Goal: Task Accomplishment & Management: Manage account settings

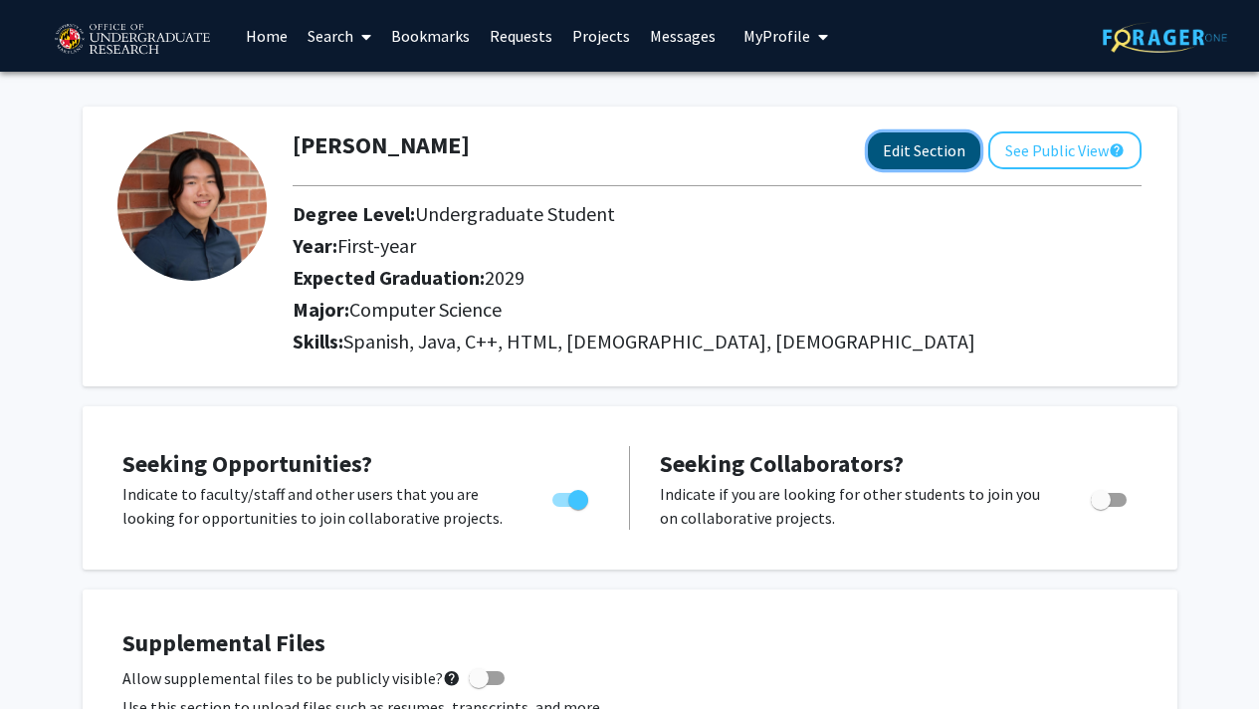
click at [928, 163] on button "Edit Section" at bounding box center [924, 150] width 112 height 37
select select "first-year"
select select "2029"
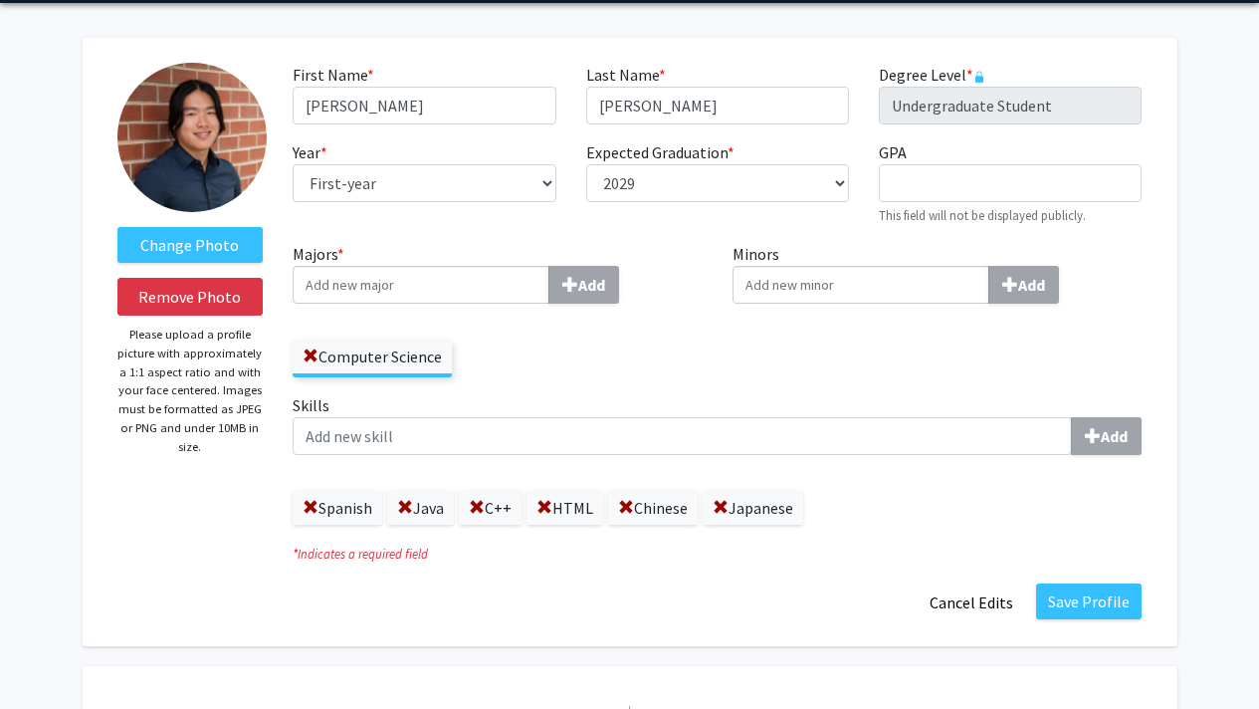
scroll to position [128, 0]
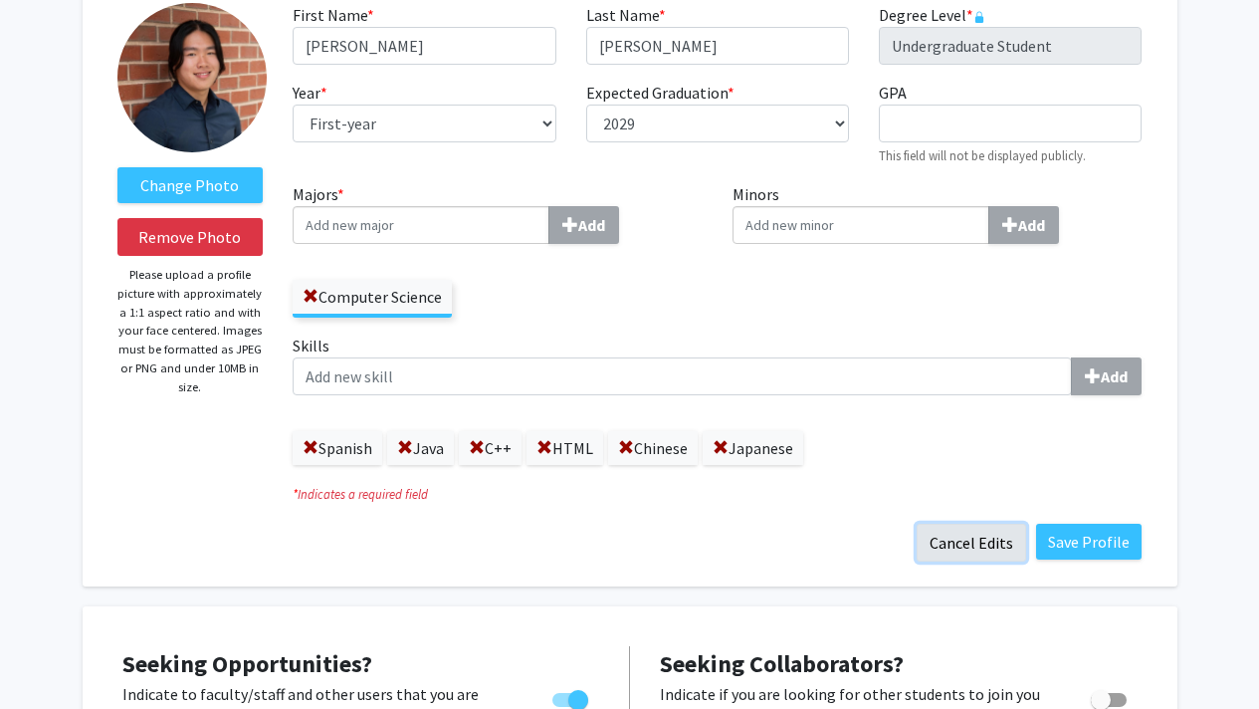
click at [982, 546] on button "Cancel Edits" at bounding box center [971, 542] width 109 height 38
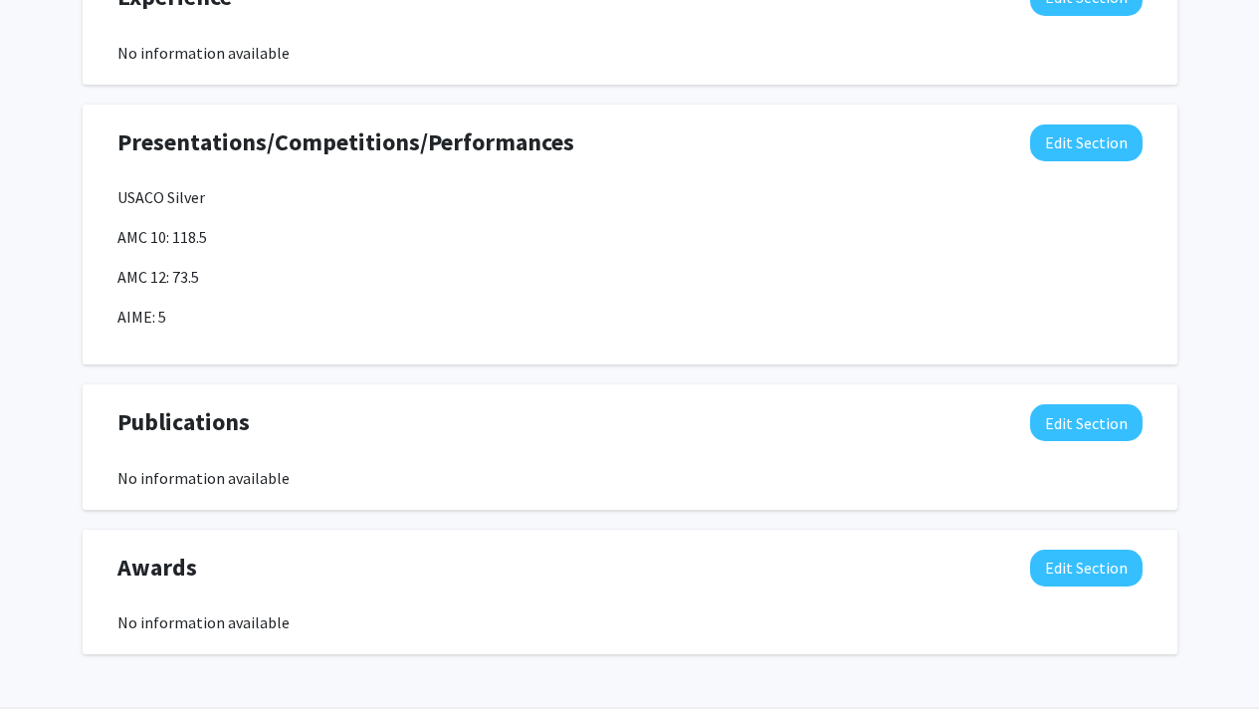
scroll to position [1326, 0]
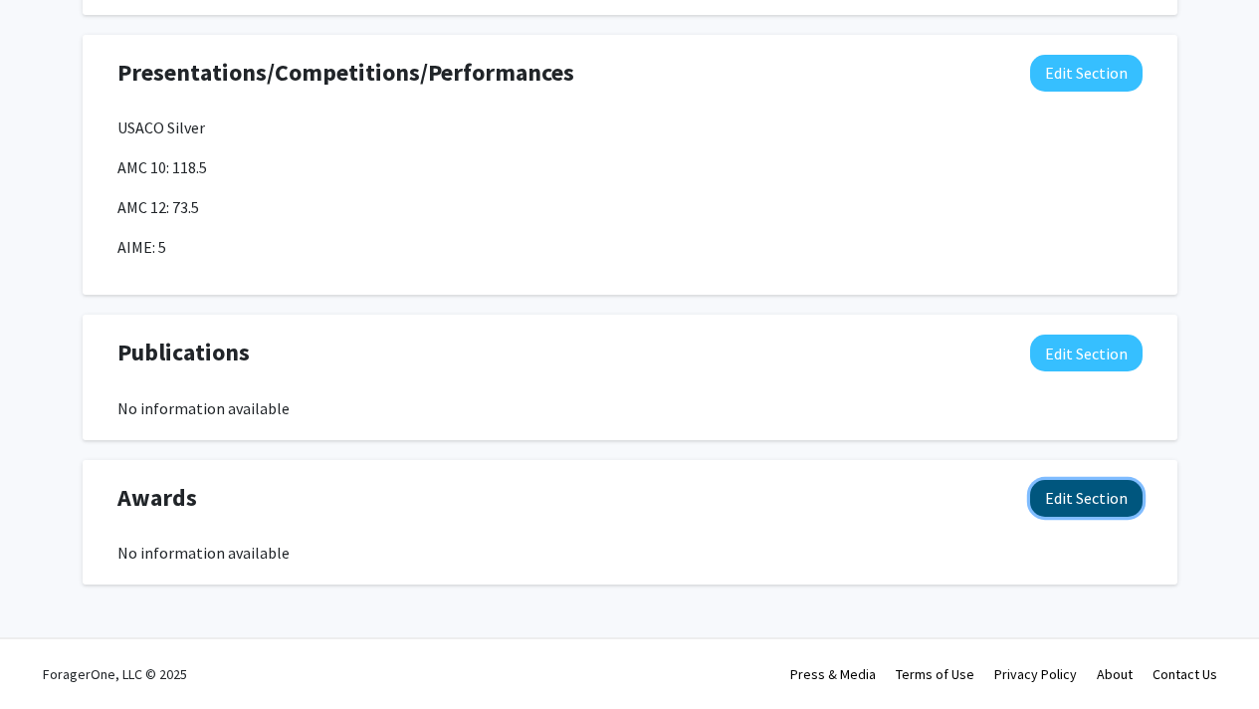
click at [1098, 495] on button "Edit Section" at bounding box center [1086, 498] width 112 height 37
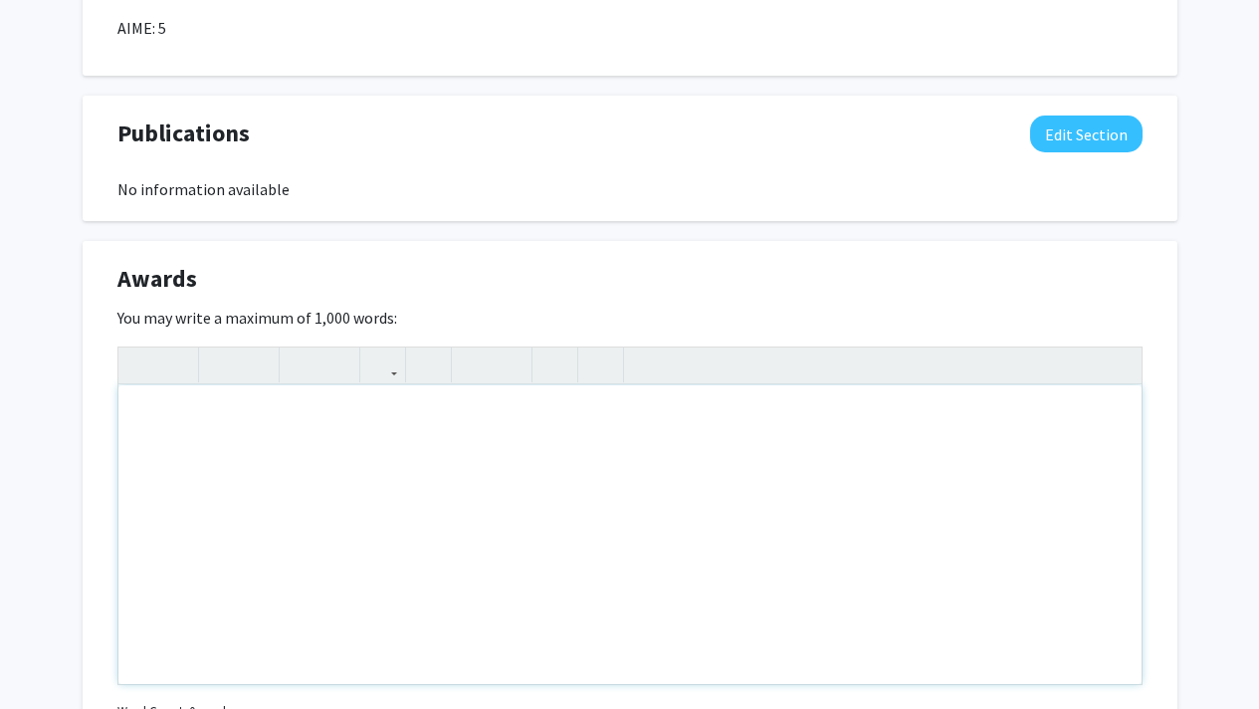
click at [595, 551] on div "Note to users with screen readers: Please deactivate our accessibility plugin f…" at bounding box center [629, 534] width 1023 height 299
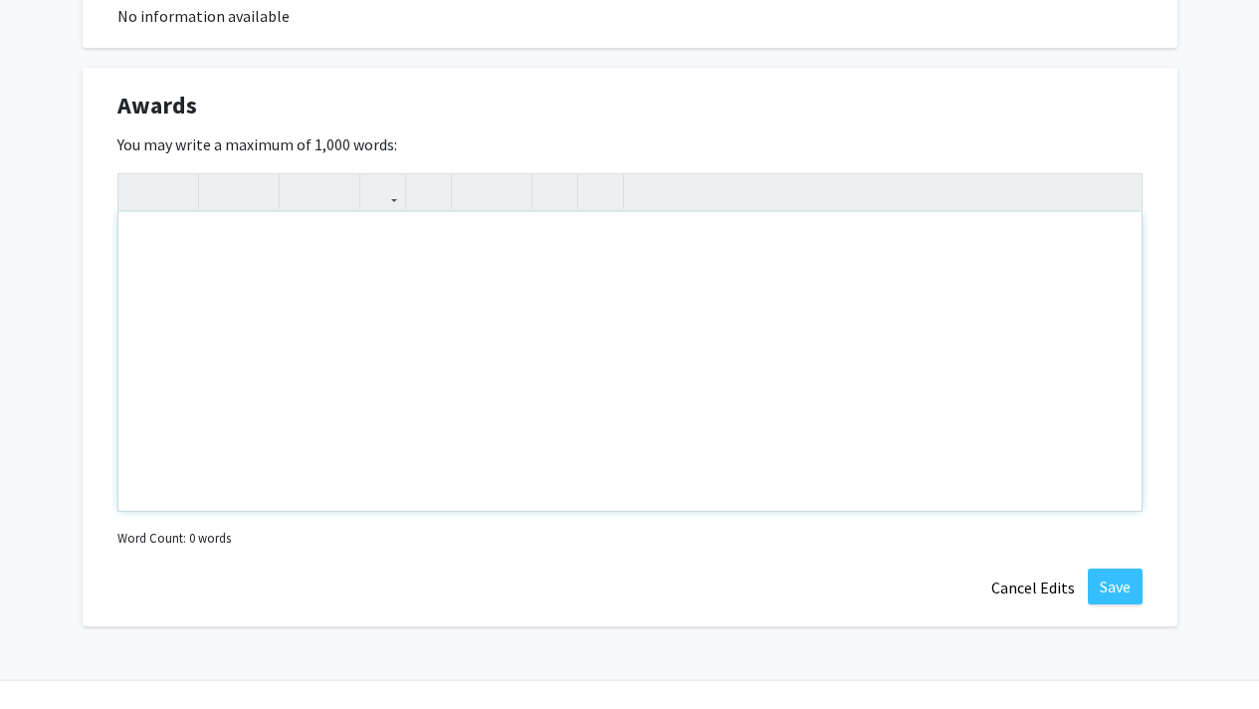
scroll to position [1736, 0]
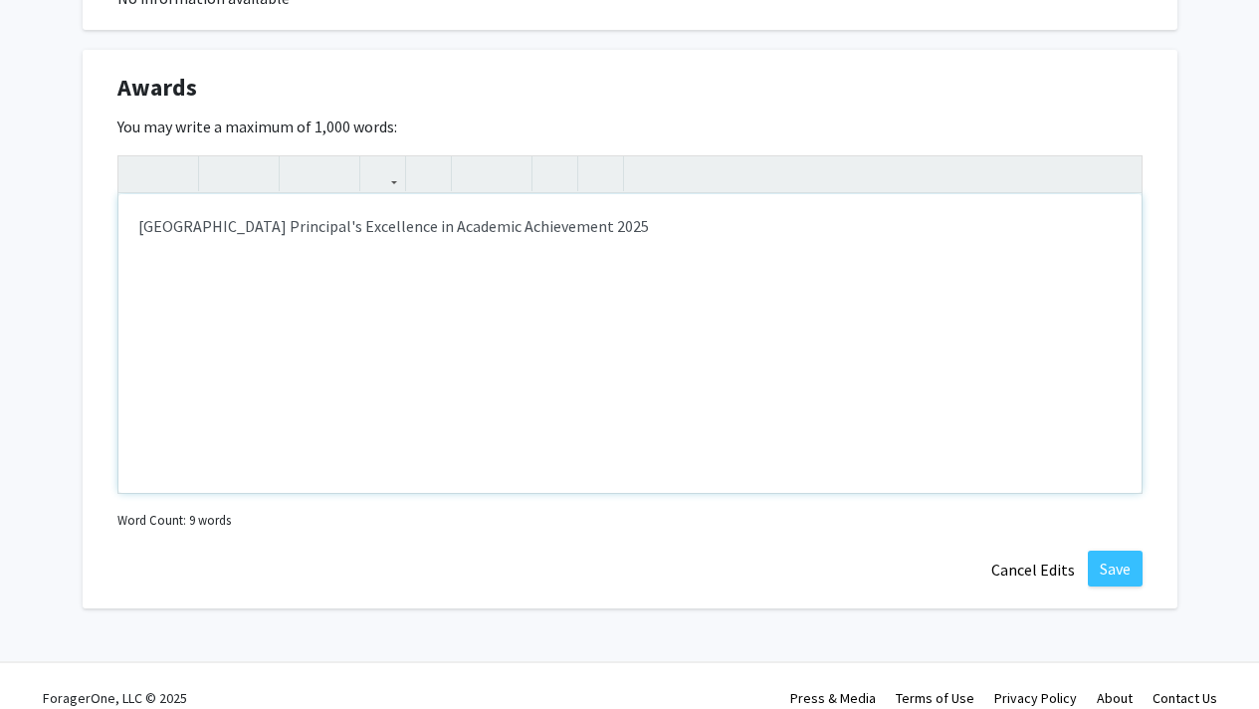
click at [679, 225] on p "[GEOGRAPHIC_DATA] Principal's Excellence in Academic Achievement 2025" at bounding box center [629, 226] width 983 height 24
click at [597, 232] on p "[GEOGRAPHIC_DATA] Principal's Excellence in Academic Achievement 2025: awarded …" at bounding box center [629, 226] width 983 height 24
type textarea "<p>Wayland High School Principal's Excellence in Academic Achievement, [DATE]: …"
click at [1104, 558] on button "Save" at bounding box center [1115, 568] width 55 height 36
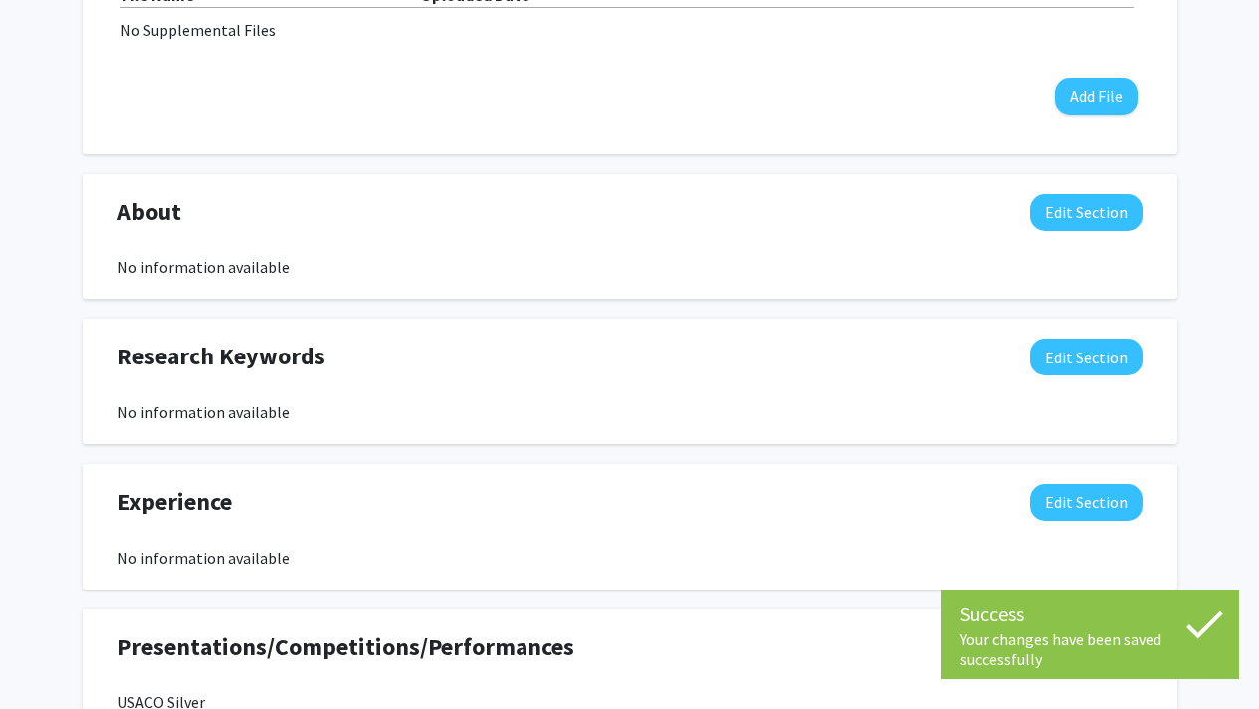
scroll to position [750, 0]
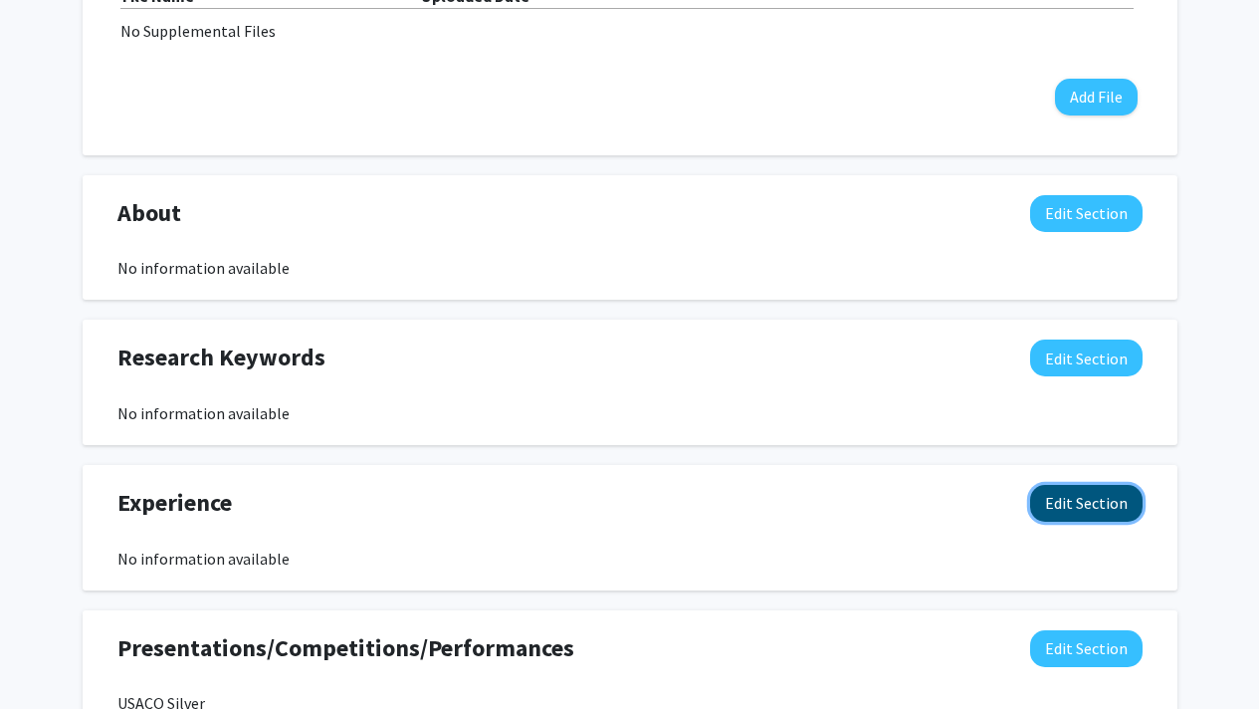
click at [1072, 512] on button "Edit Section" at bounding box center [1086, 503] width 112 height 37
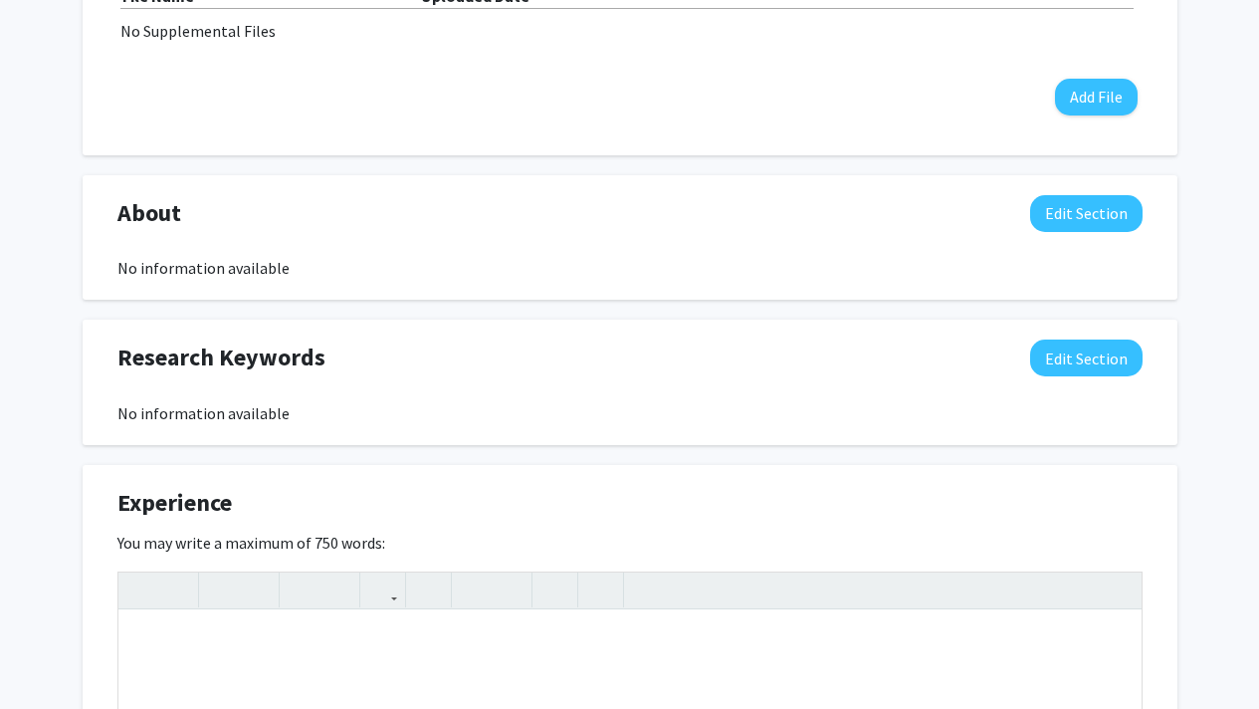
scroll to position [871, 0]
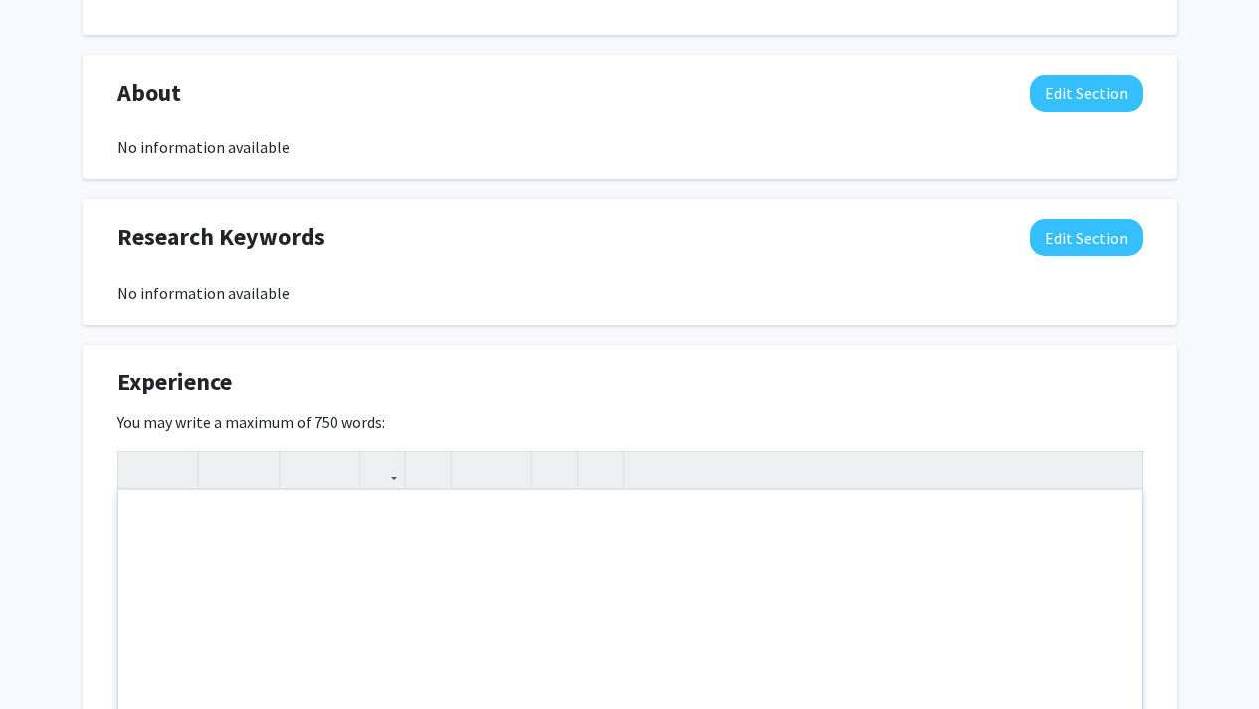
click at [452, 557] on div "Note to users with screen readers: Please deactivate our accessibility plugin f…" at bounding box center [629, 639] width 1023 height 299
paste div "Note to users with screen readers: Please deactivate our accessibility plugin f…"
type textarea "<br><p>Swim Instructor </p><p>Swim Instructor </p><p>Crimson River Aquatics, Li…"
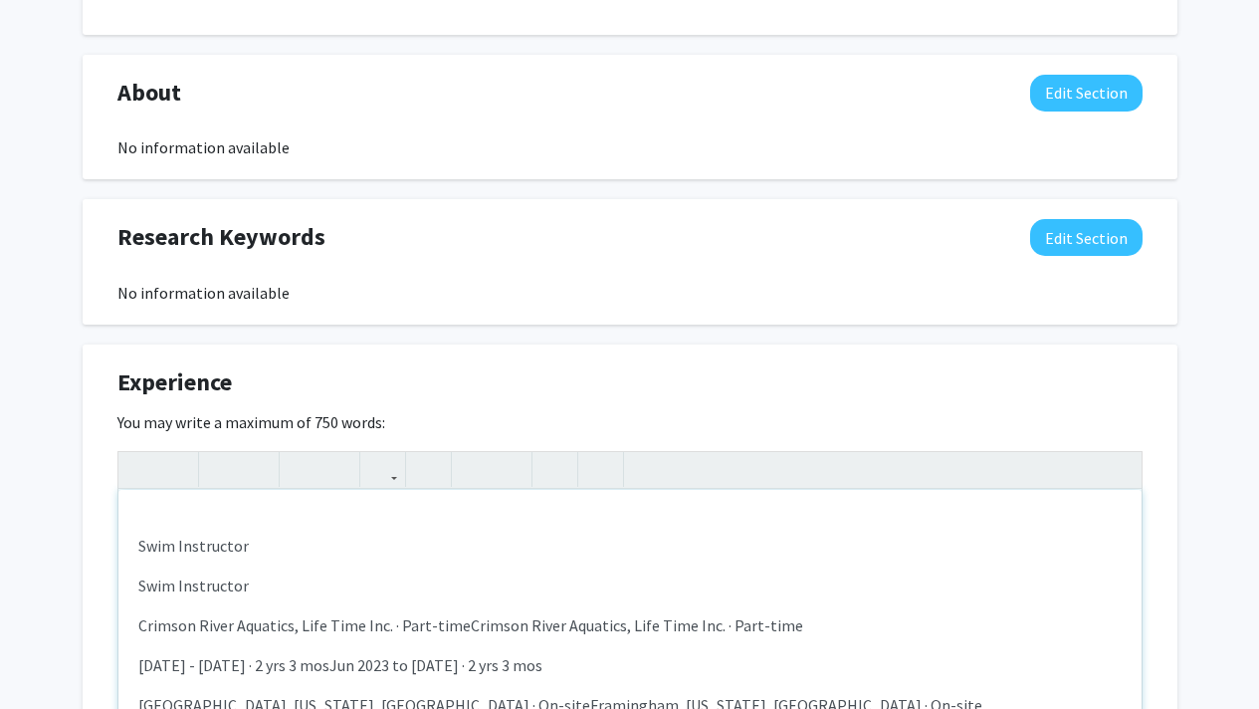
scroll to position [52, 0]
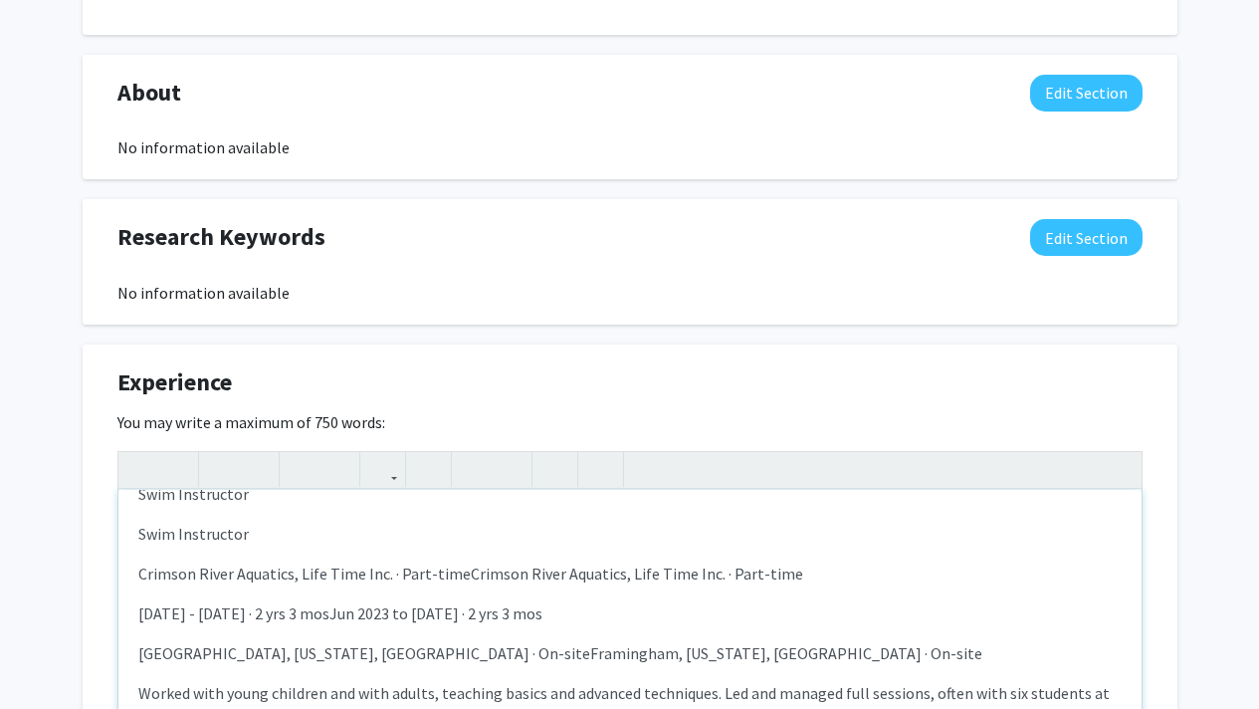
click at [265, 542] on p "Swim Instructor" at bounding box center [629, 534] width 983 height 24
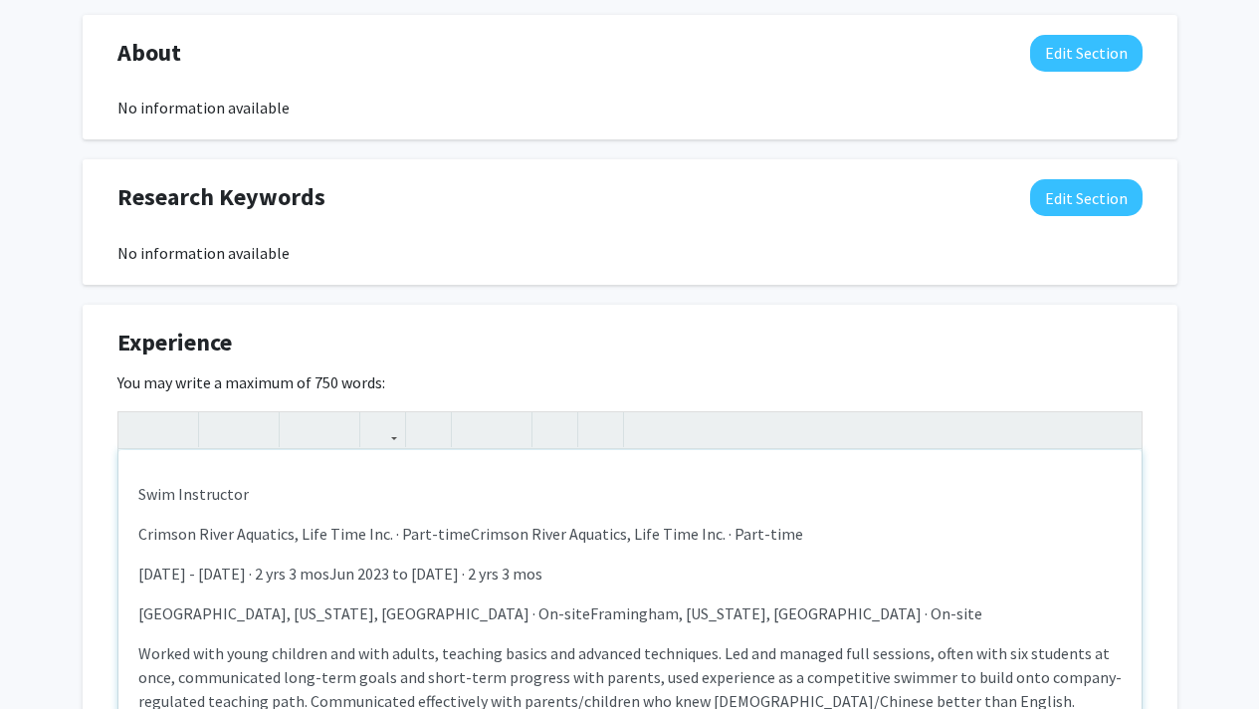
click at [453, 536] on p "Crimson River Aquatics, Life Time Inc. · Part-timeCrimson River Aquatics, Life …" at bounding box center [629, 534] width 983 height 24
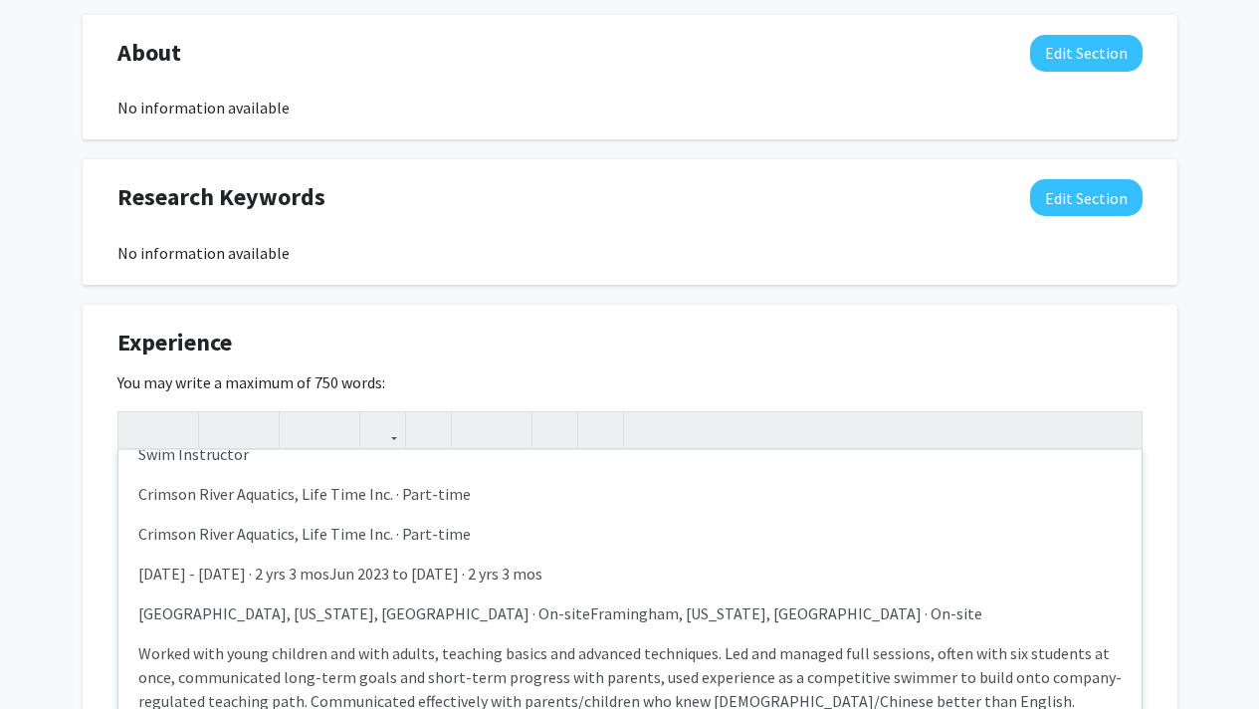
scroll to position [871, 0]
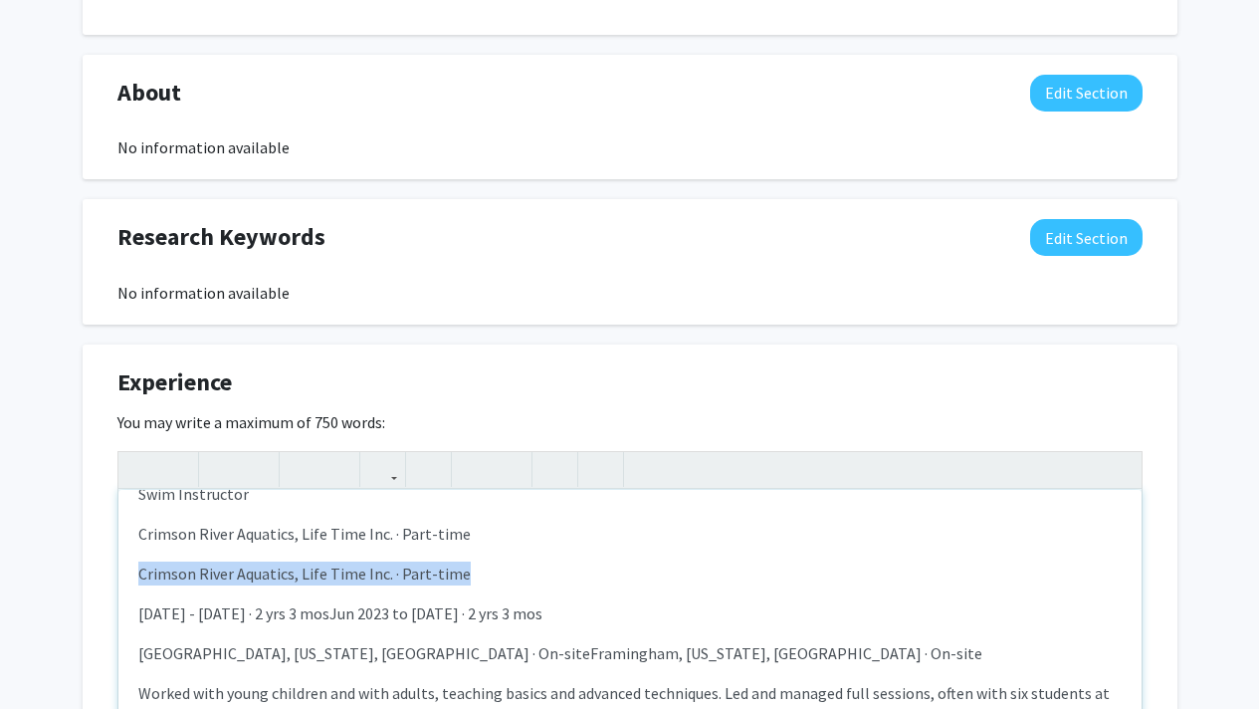
drag, startPoint x: 465, startPoint y: 572, endPoint x: 33, endPoint y: 571, distance: 431.9
click at [33, 571] on div "[PERSON_NAME] Edit Section See Public View help Degree Level: Undergraduate Stu…" at bounding box center [629, 409] width 1259 height 2416
drag, startPoint x: 621, startPoint y: 617, endPoint x: 355, endPoint y: 613, distance: 265.8
click at [355, 613] on p "[DATE] - [DATE] · 2 yrs 3 mosJun 2023 to [DATE] · 2 yrs 3 mos" at bounding box center [629, 613] width 983 height 24
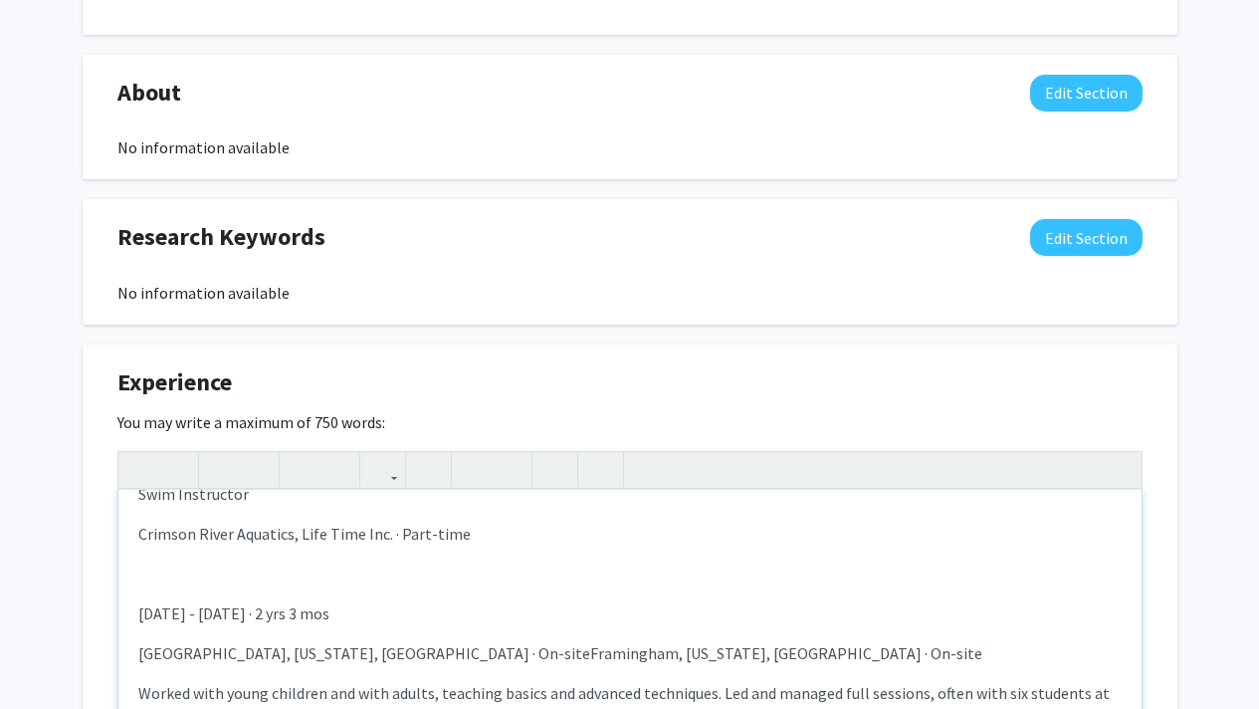
click at [391, 562] on p "Note to users with screen readers: Please deactivate our accessibility plugin f…" at bounding box center [629, 573] width 983 height 24
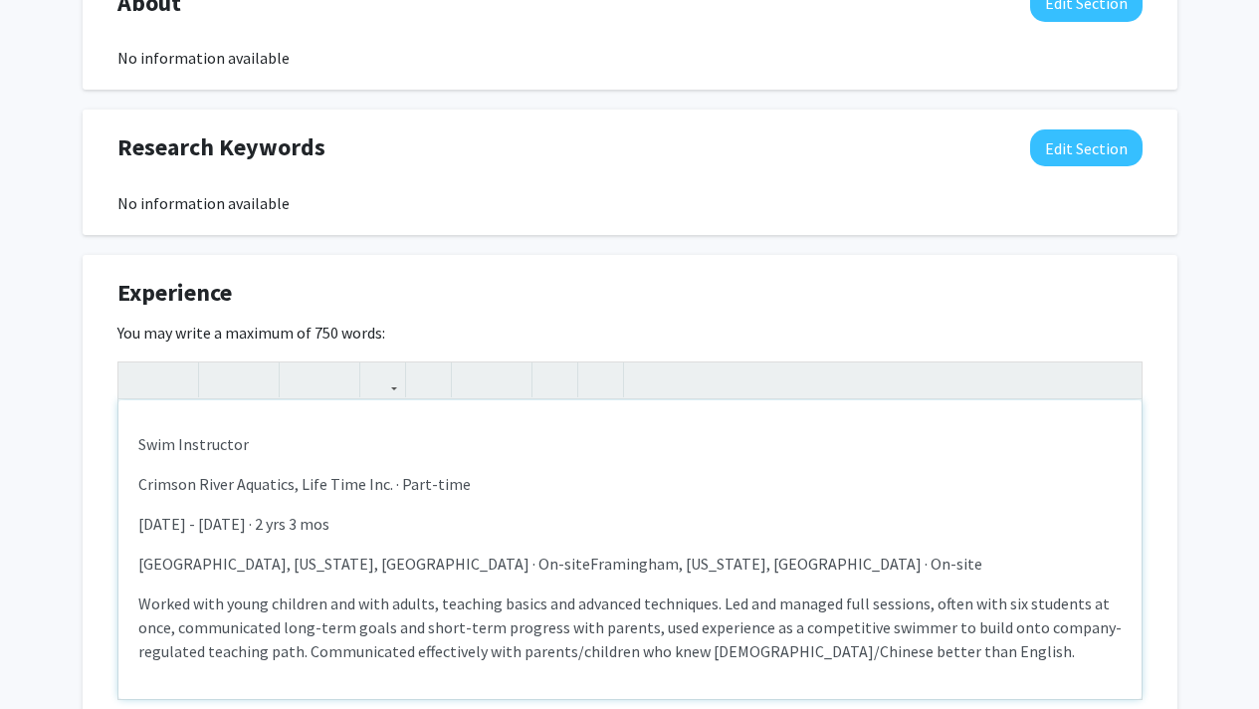
scroll to position [964, 0]
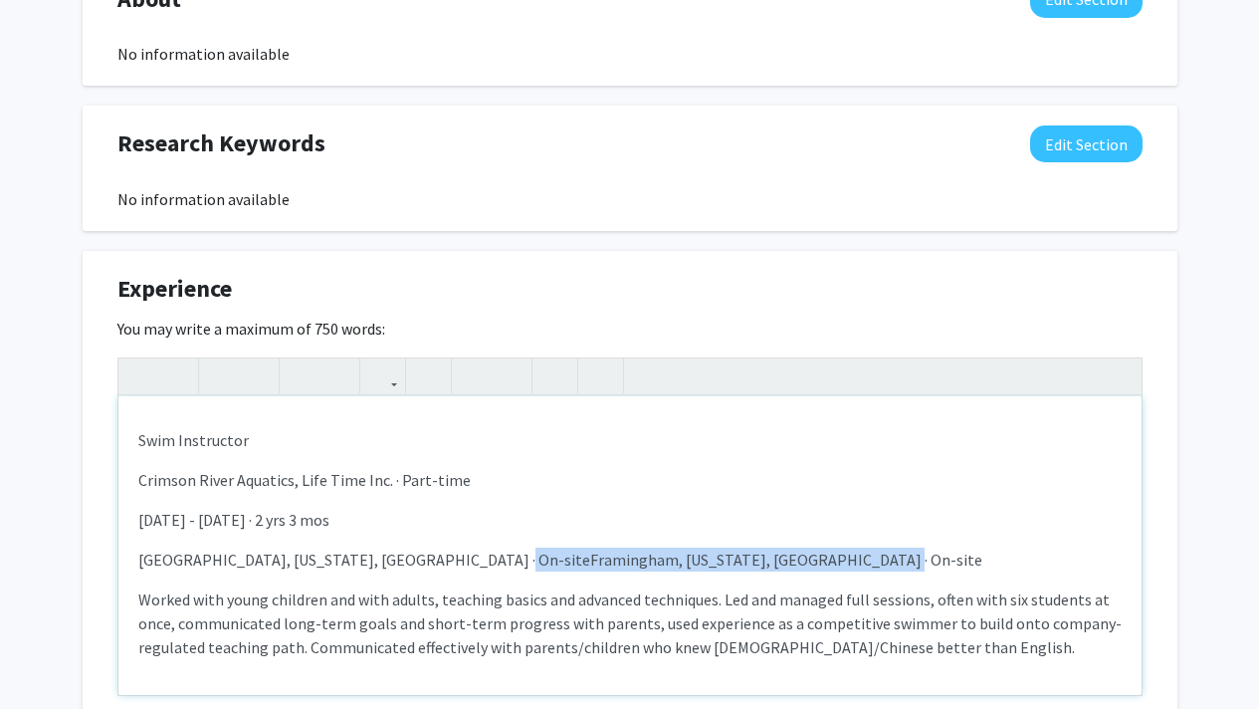
drag, startPoint x: 479, startPoint y: 559, endPoint x: 839, endPoint y: 542, distance: 360.7
click at [839, 542] on div "Swim Instructor Crimson River Aquatics, Life Time Inc. · Part-time [DATE] - [DA…" at bounding box center [629, 545] width 1023 height 299
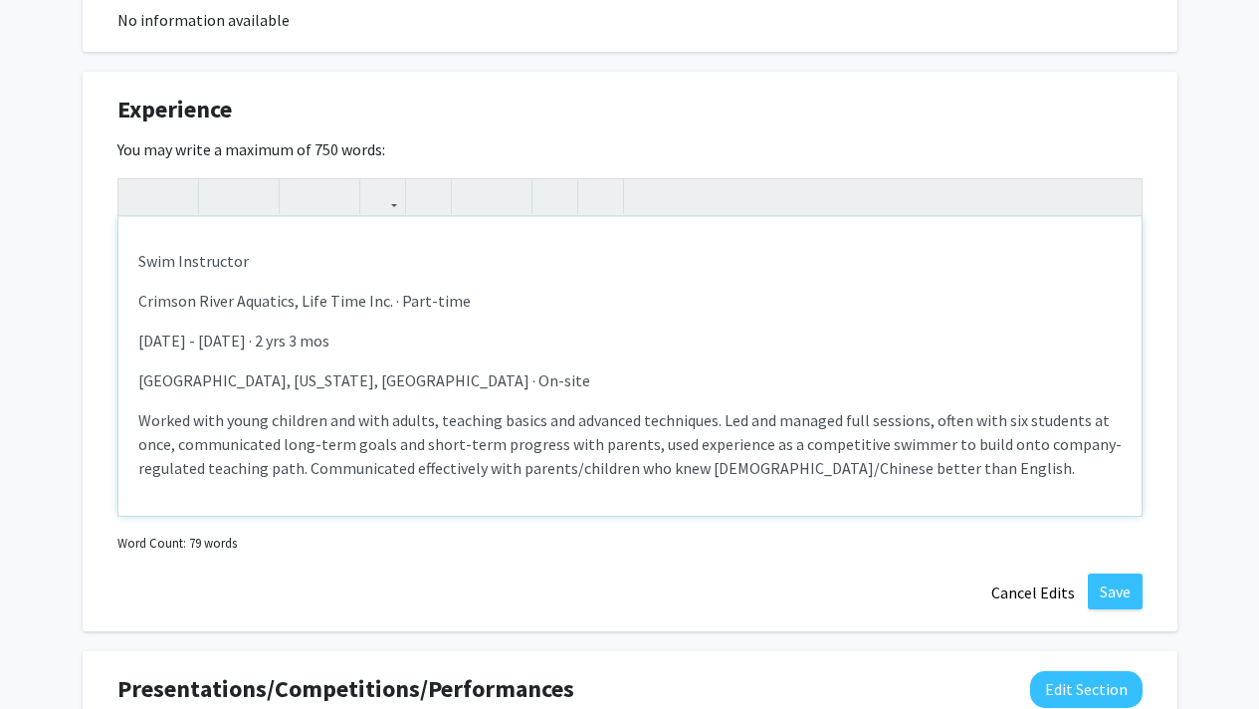
scroll to position [1147, 0]
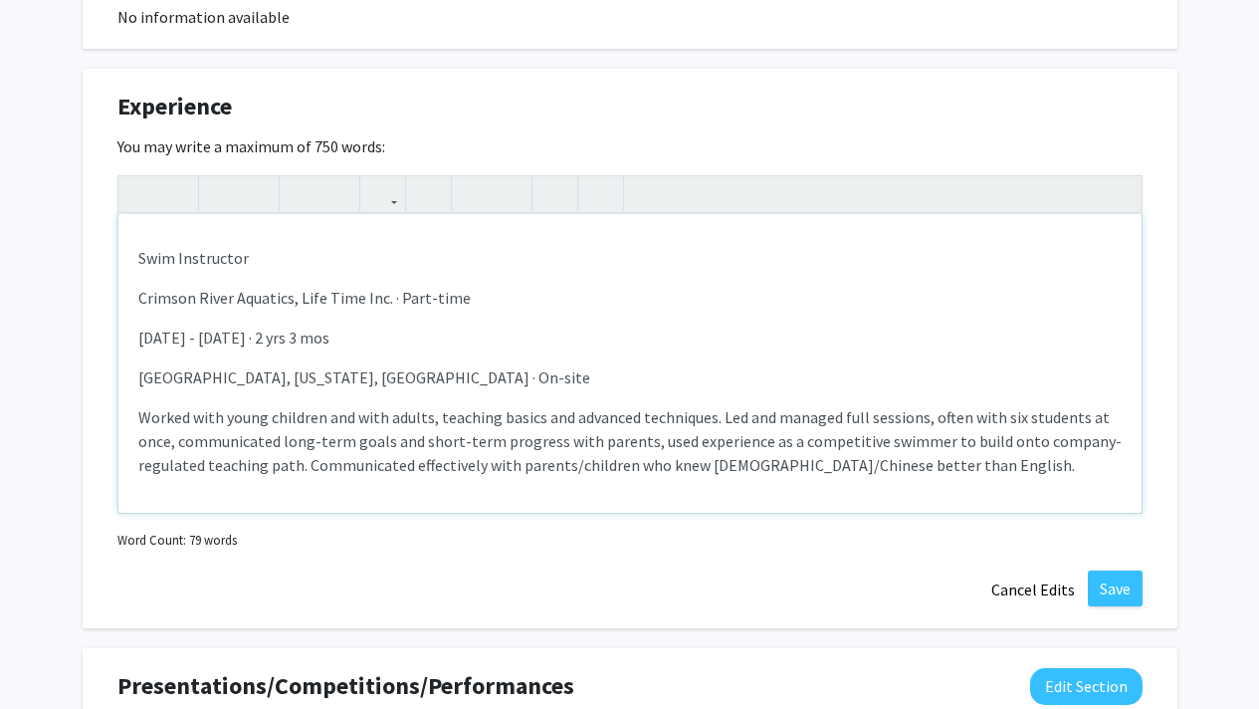
click at [983, 458] on p "Worked with young children and with adults, teaching basics and advanced techni…" at bounding box center [629, 441] width 983 height 72
click at [136, 264] on div "Swim Instructor Crimson River Aquatics, Life Time Inc. · Part-time [DATE] - [DA…" at bounding box center [629, 363] width 1023 height 299
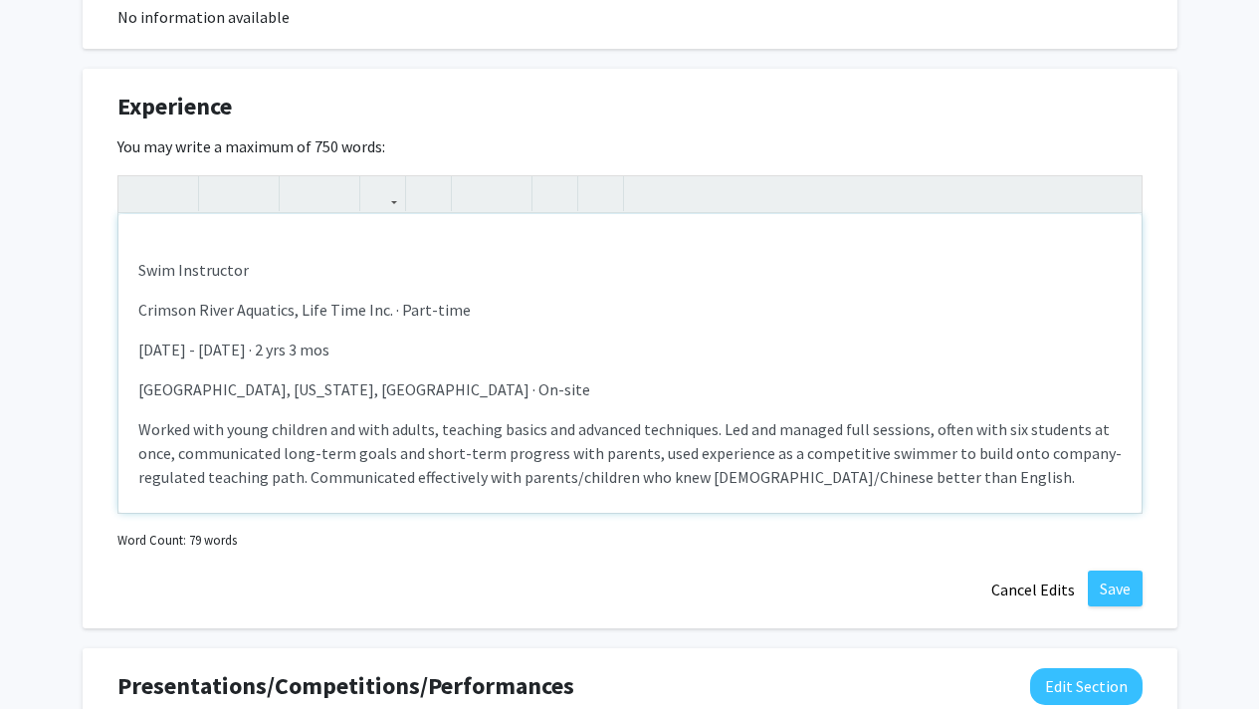
type textarea "<p>Swim Instructor</p><p>Crimson River Aquatics, Life Time Inc. · Part-time</p>…"
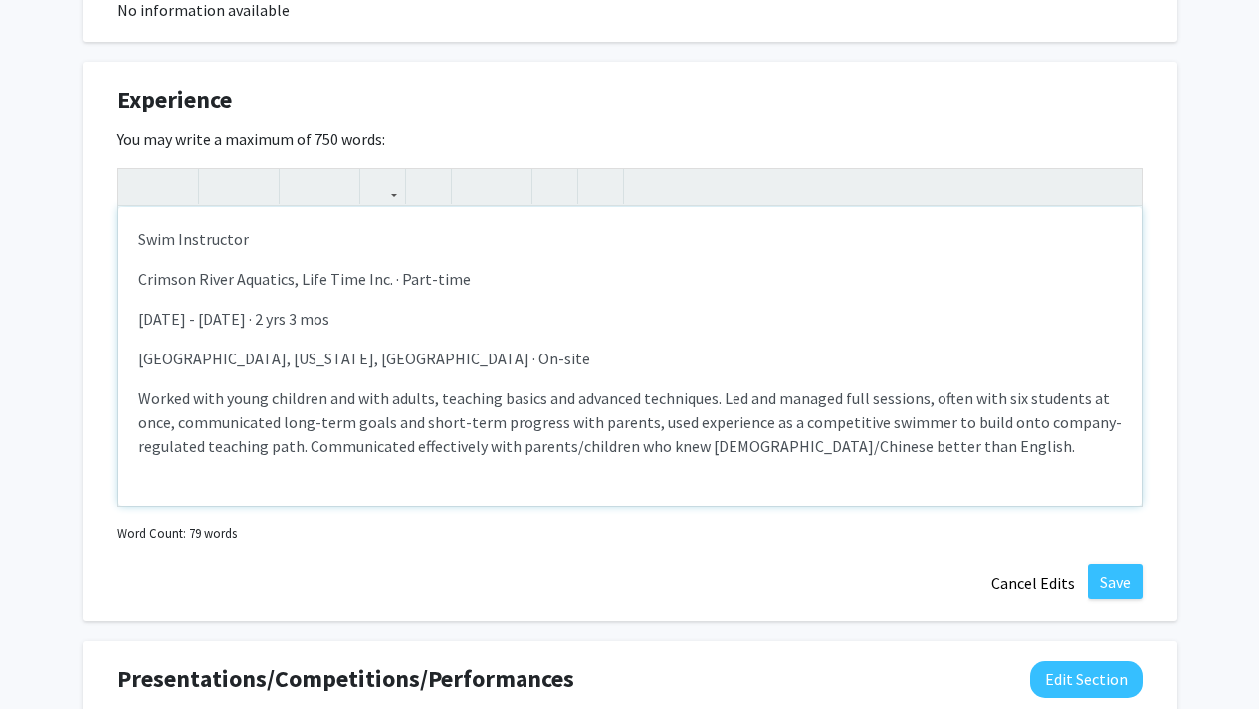
scroll to position [1165, 0]
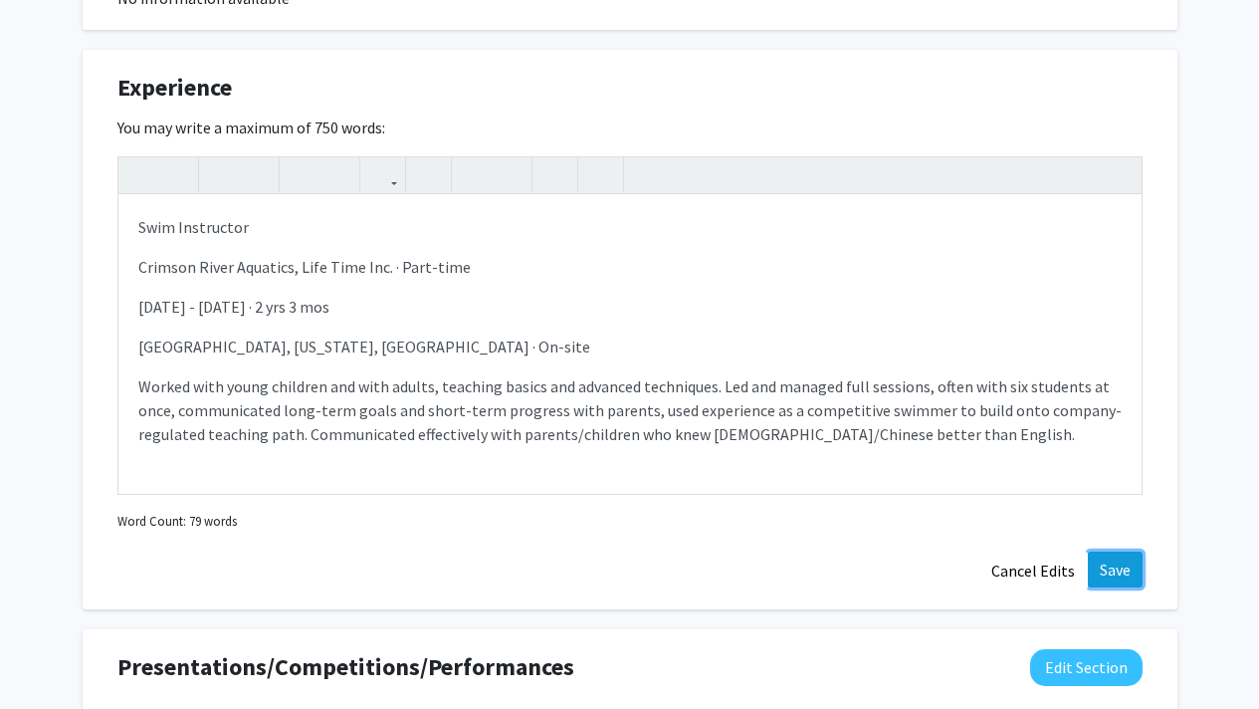
click at [1130, 567] on button "Save" at bounding box center [1115, 569] width 55 height 36
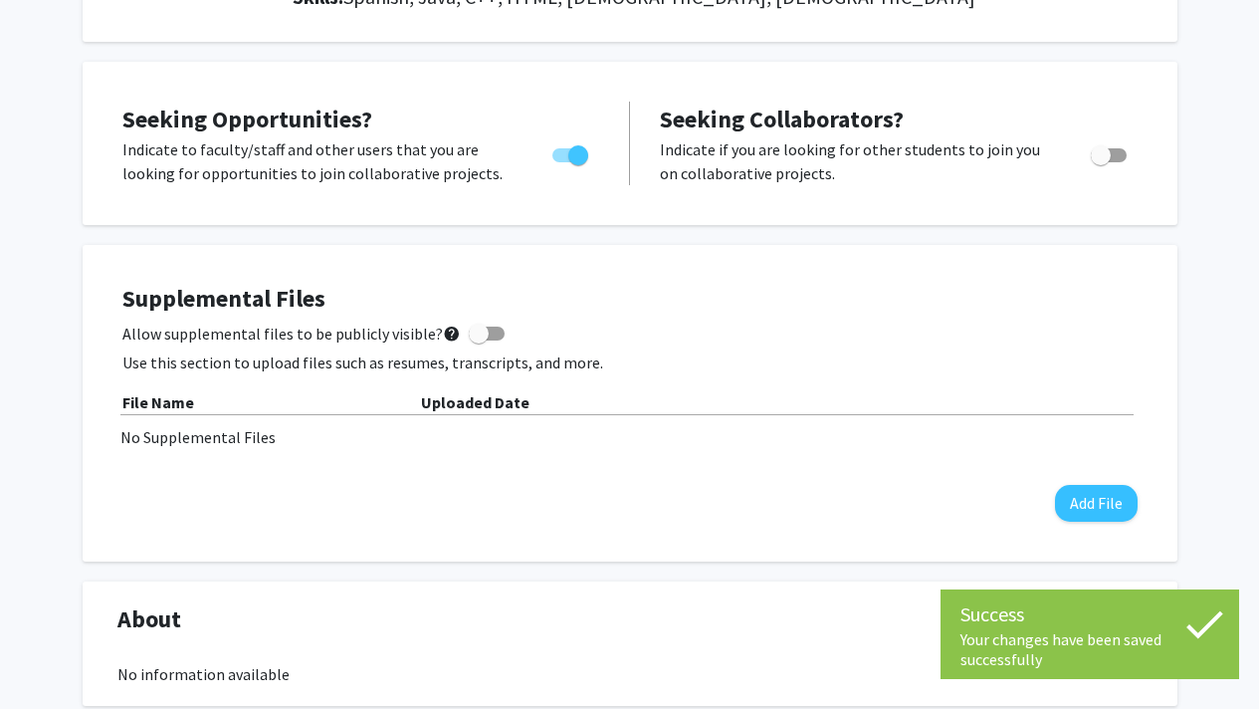
scroll to position [0, 0]
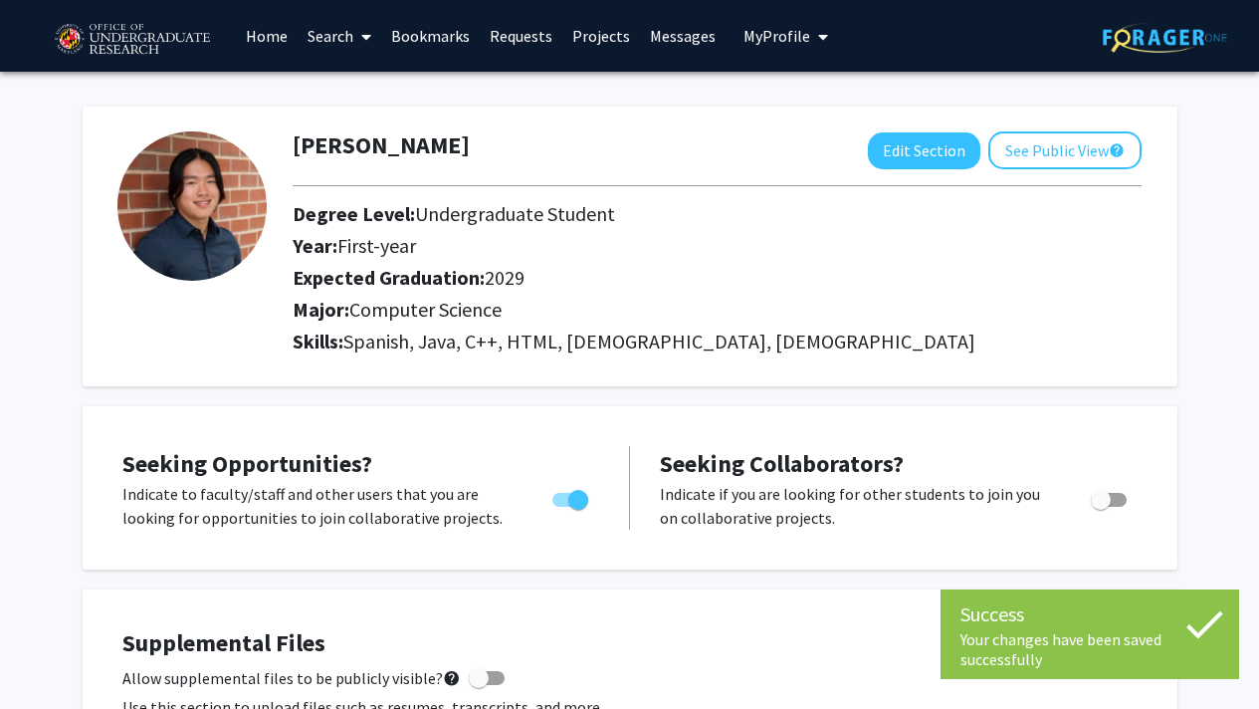
click at [361, 39] on span at bounding box center [362, 37] width 18 height 70
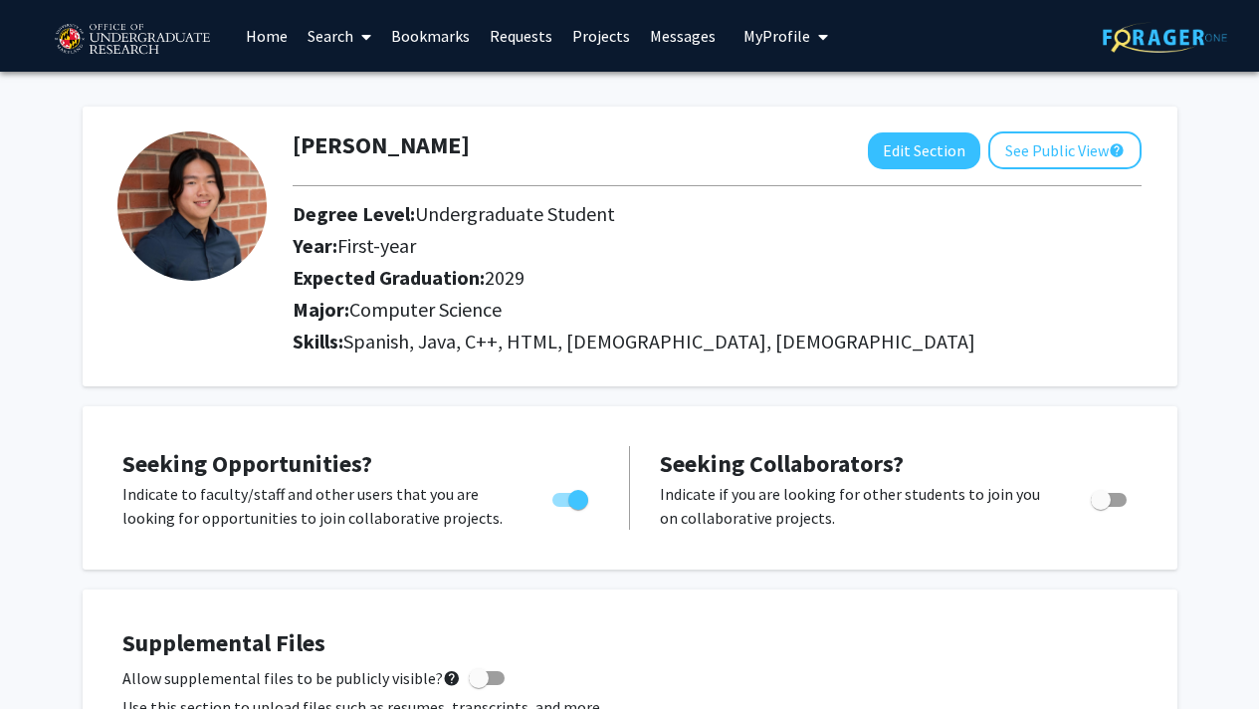
click at [407, 38] on link "Bookmarks" at bounding box center [430, 36] width 99 height 70
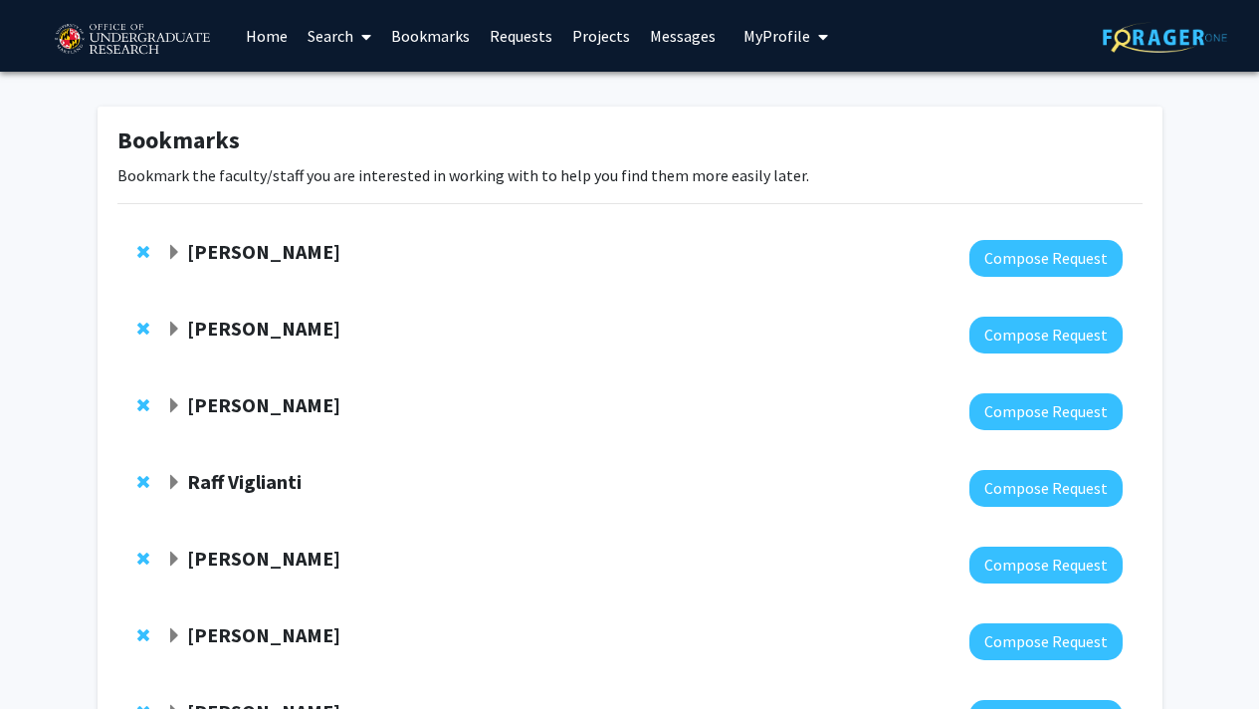
click at [175, 253] on span "Expand Peter Murrell Bookmark" at bounding box center [174, 253] width 16 height 16
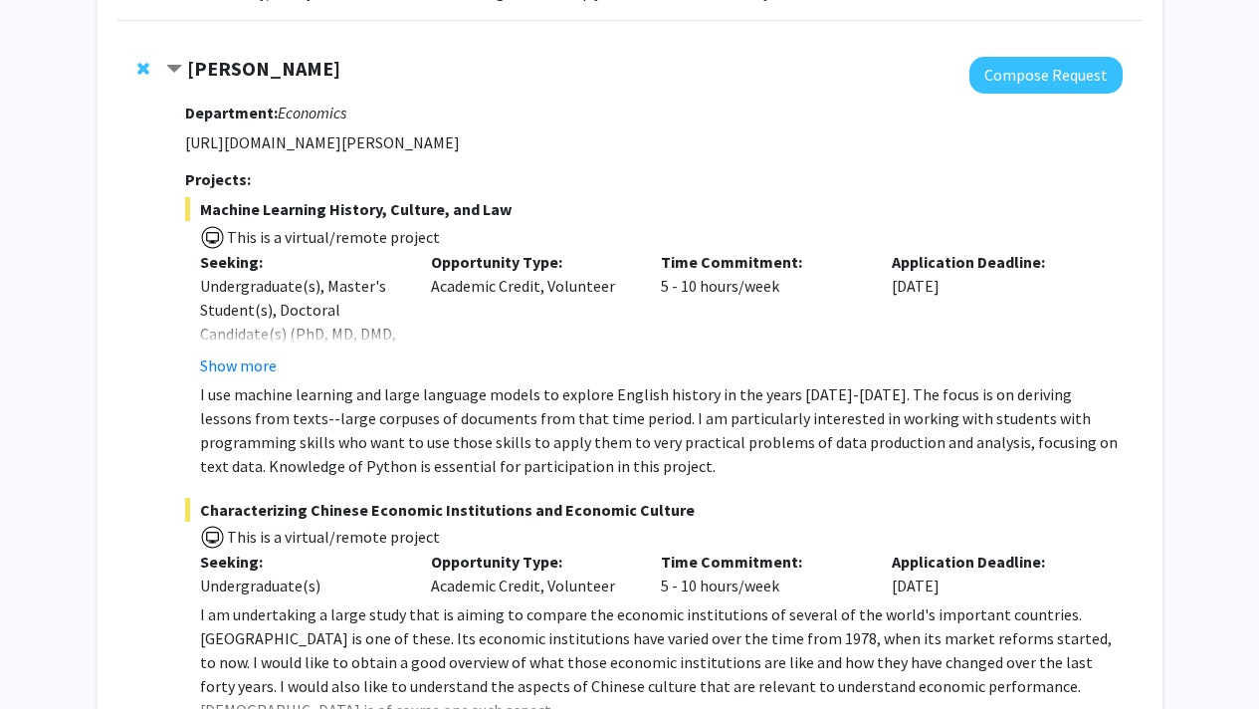
scroll to position [196, 0]
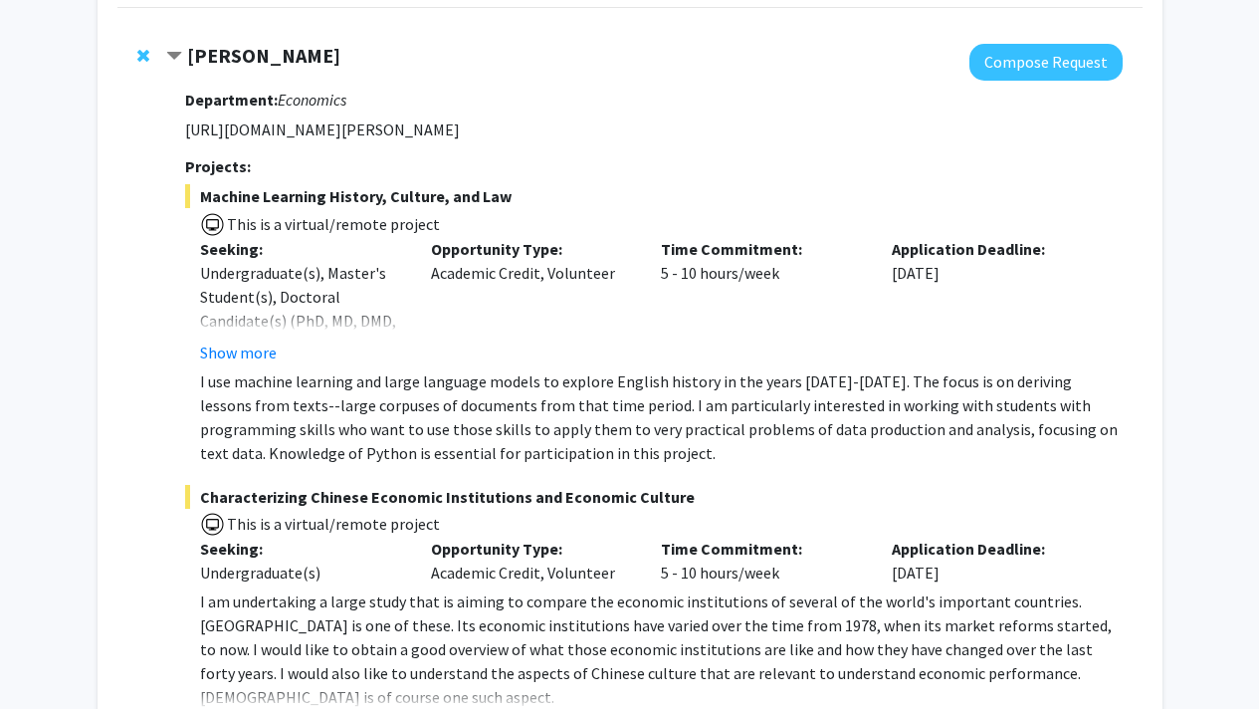
click at [174, 54] on span "Contract Peter Murrell Bookmark" at bounding box center [174, 57] width 16 height 16
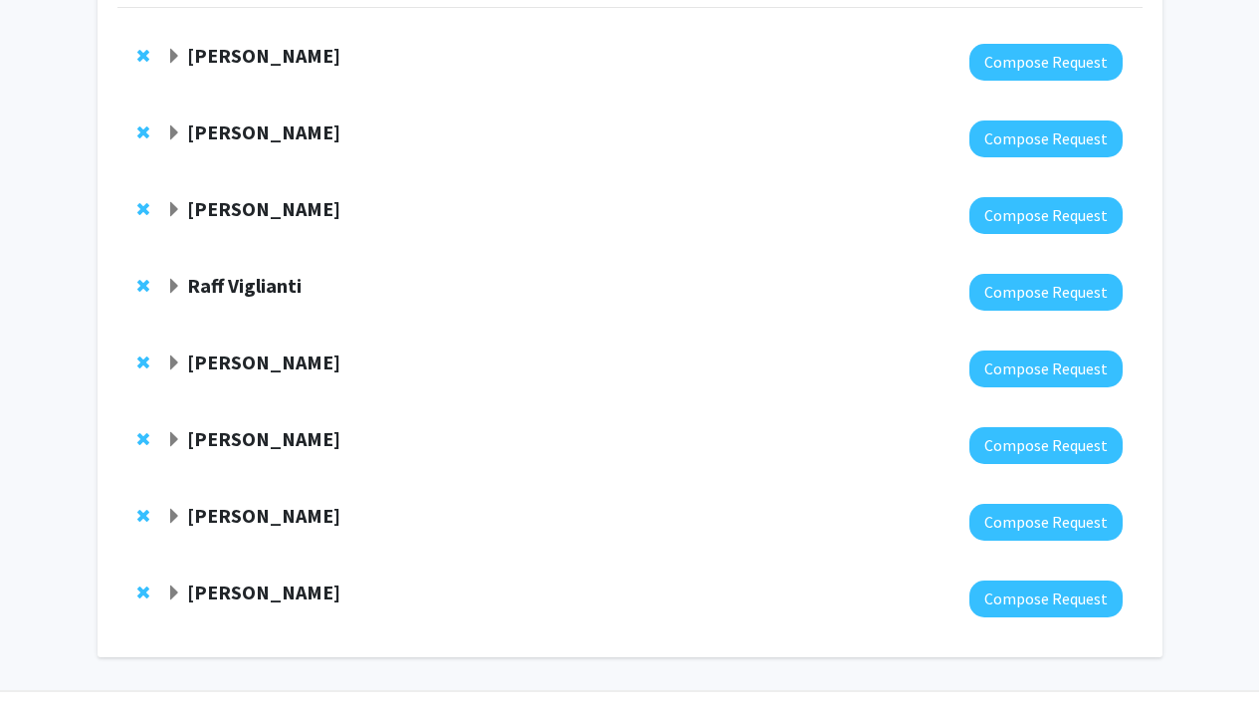
click at [174, 128] on span "Expand Rochelle Newman Bookmark" at bounding box center [174, 133] width 16 height 16
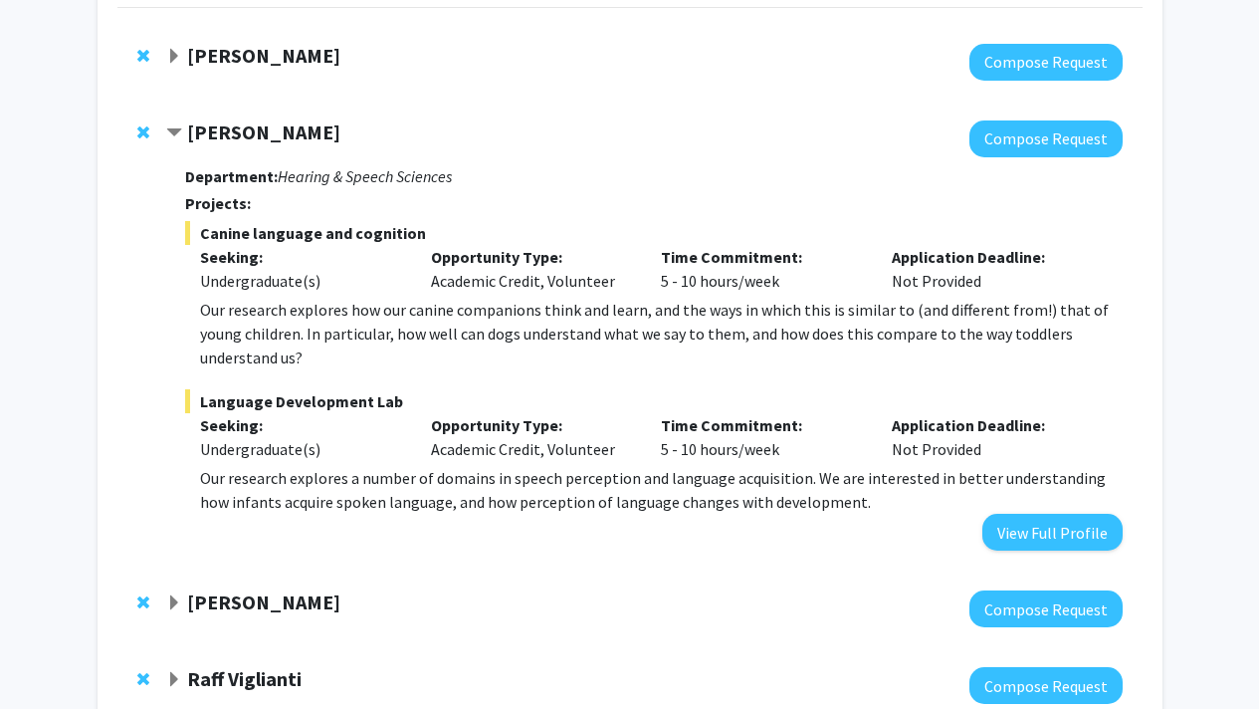
click at [174, 128] on span "Contract Rochelle Newman Bookmark" at bounding box center [174, 133] width 16 height 16
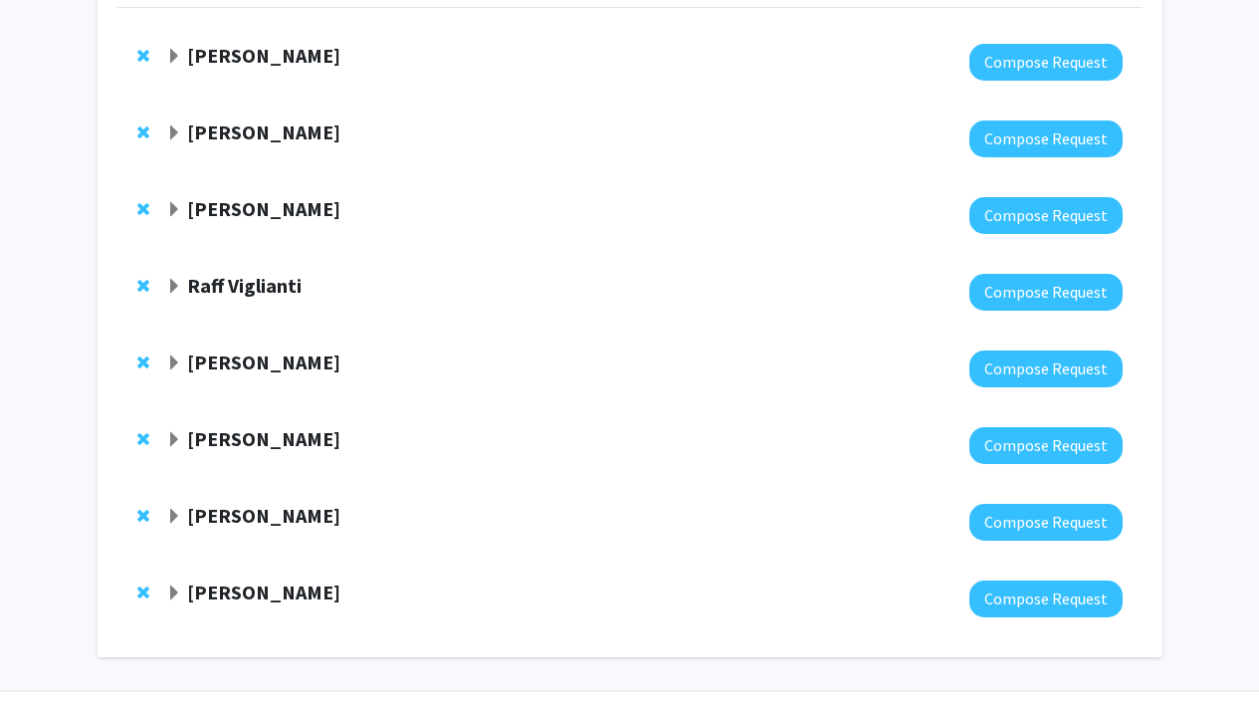
click at [142, 131] on span "Remove Rochelle Newman from bookmarks" at bounding box center [143, 132] width 12 height 16
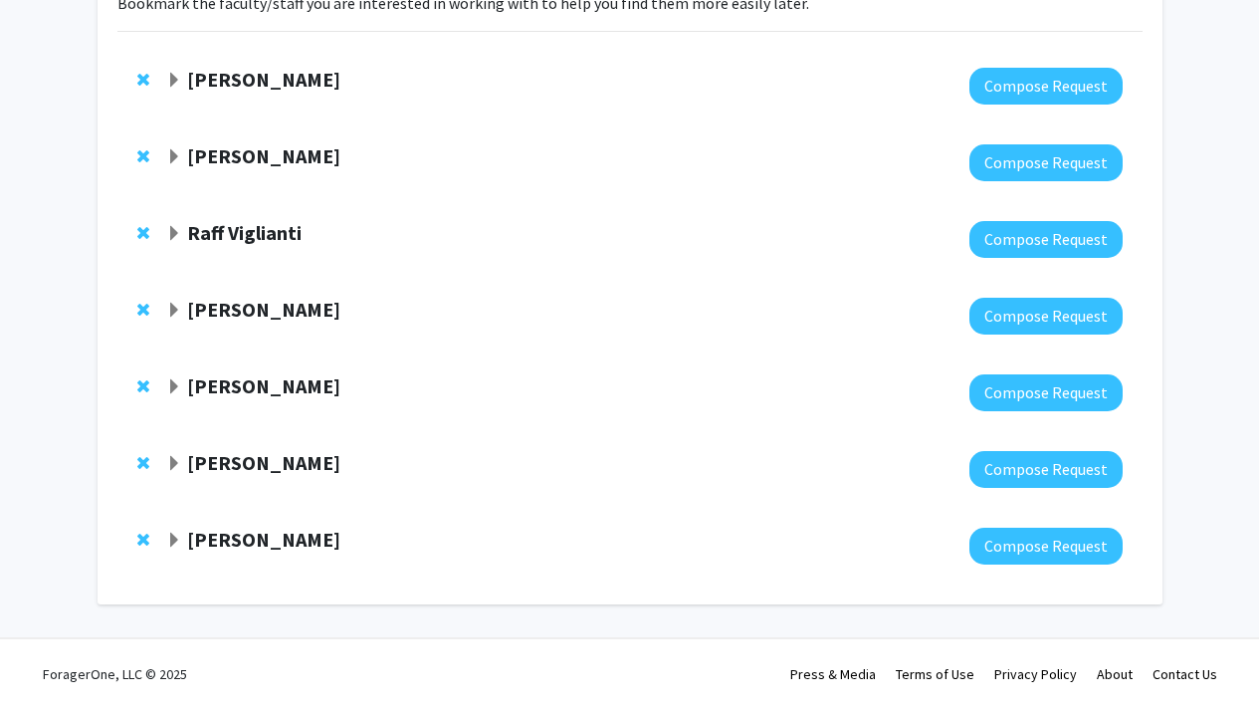
scroll to position [172, 0]
click at [175, 162] on span "Expand Leah Dodson Bookmark" at bounding box center [174, 157] width 16 height 16
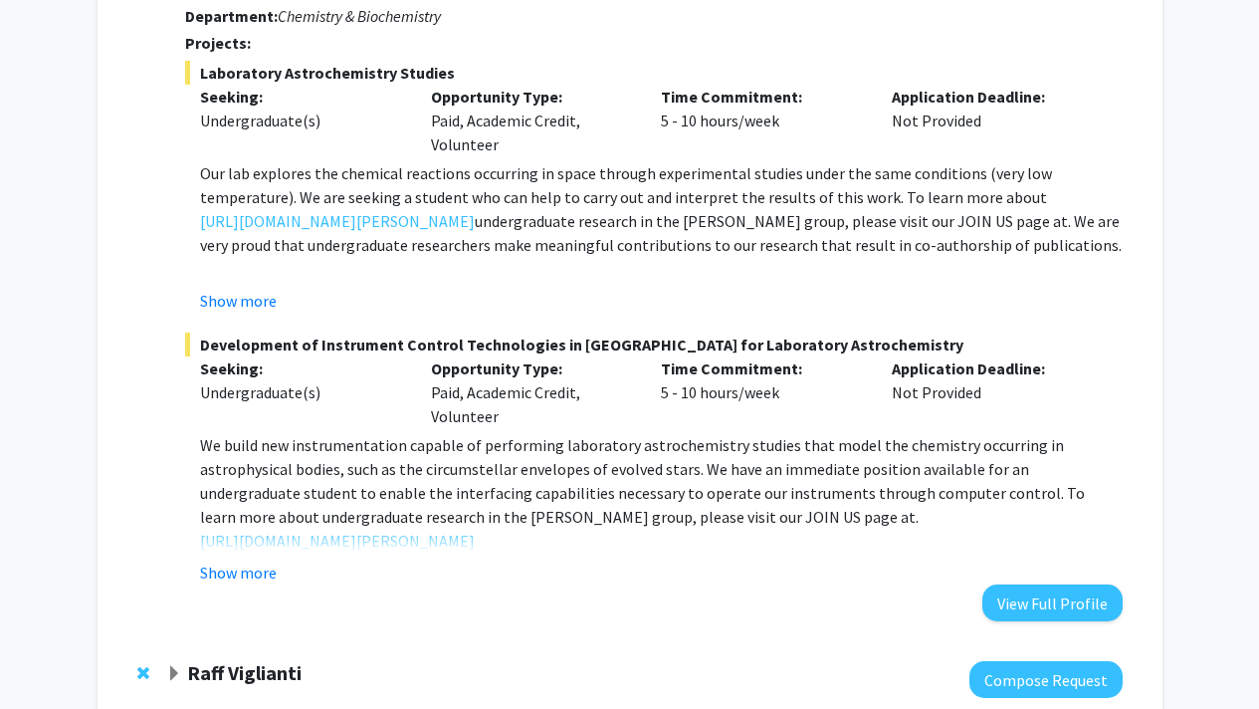
scroll to position [358, 0]
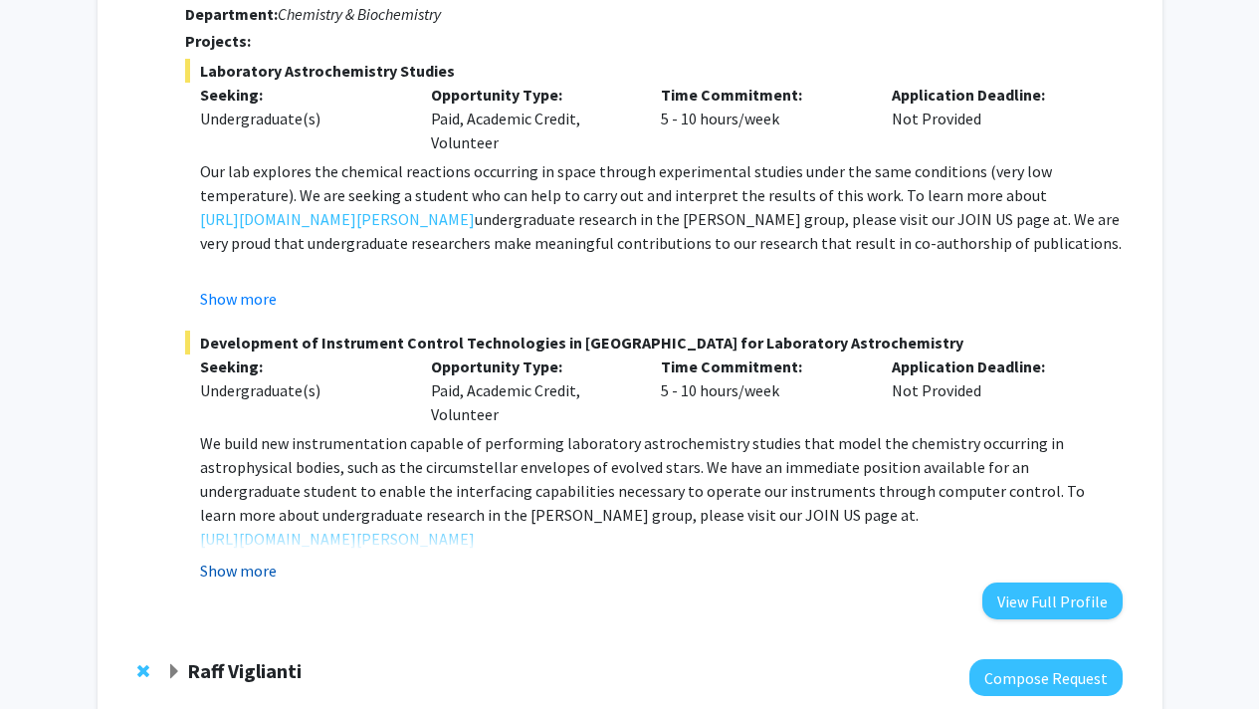
click at [247, 572] on button "Show more" at bounding box center [238, 570] width 77 height 24
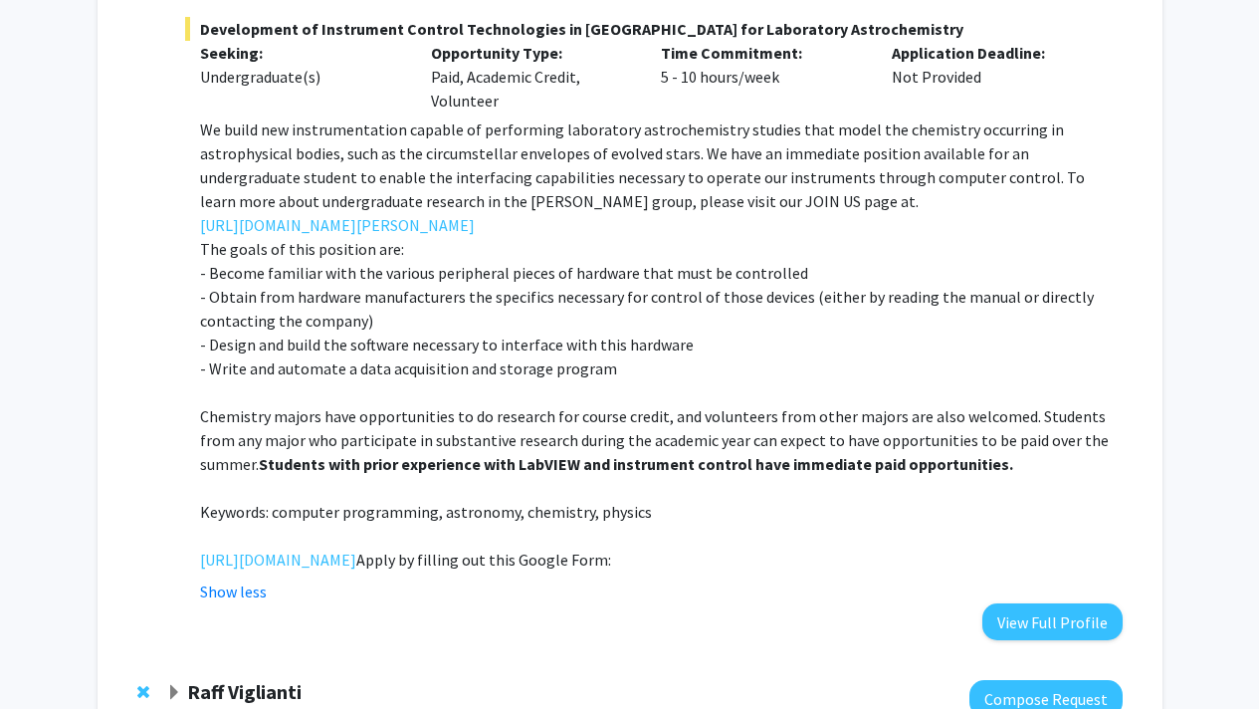
scroll to position [673, 0]
click at [356, 570] on link "[URL][DOMAIN_NAME]" at bounding box center [278, 558] width 156 height 24
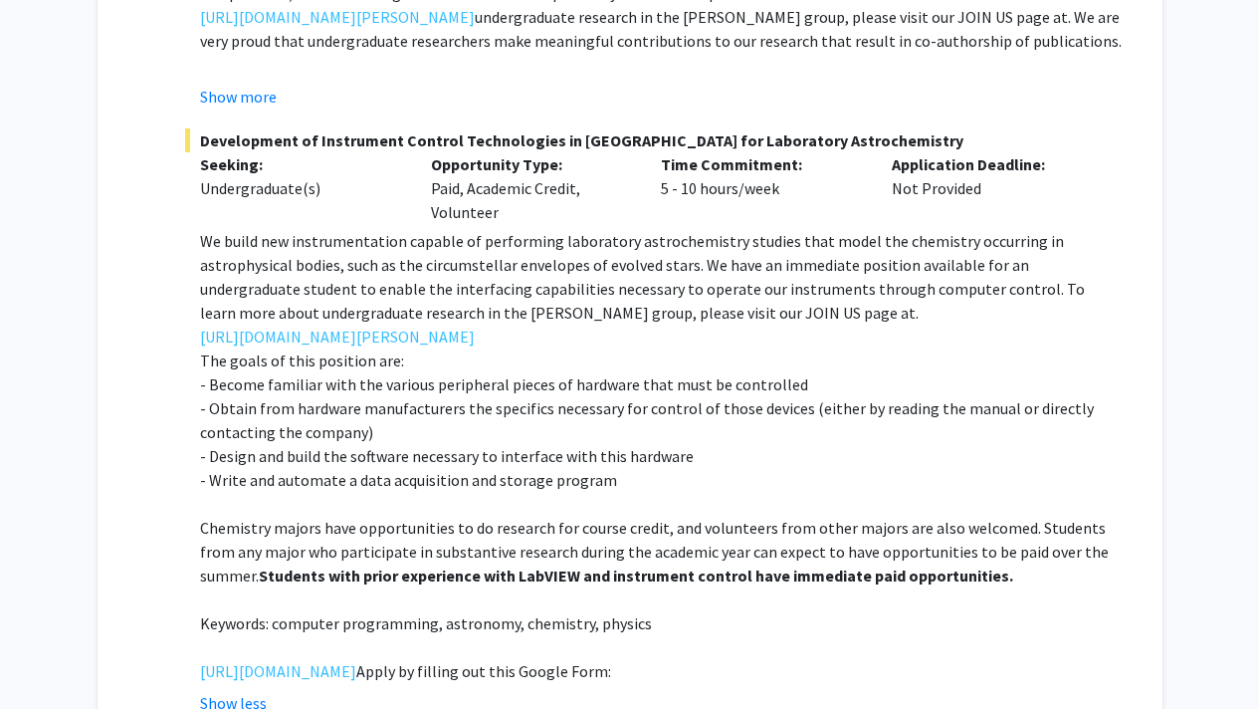
scroll to position [557, 0]
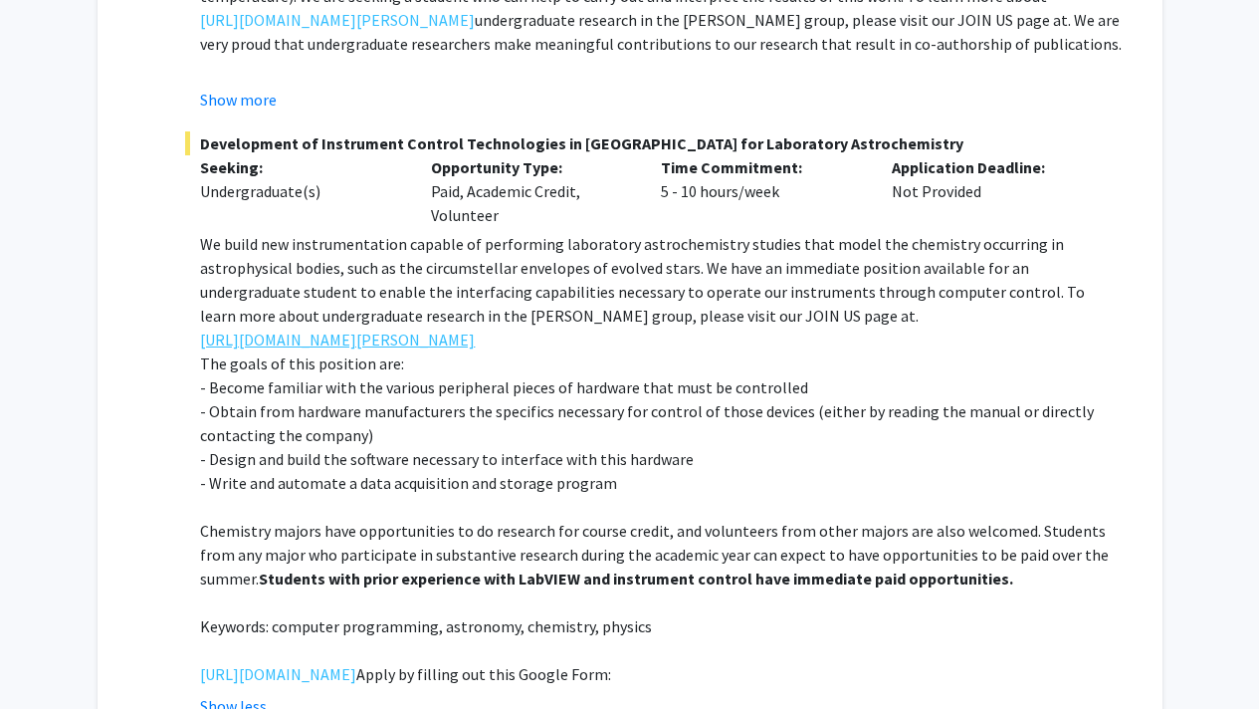
click at [412, 327] on link "[URL][DOMAIN_NAME][PERSON_NAME]" at bounding box center [337, 339] width 275 height 24
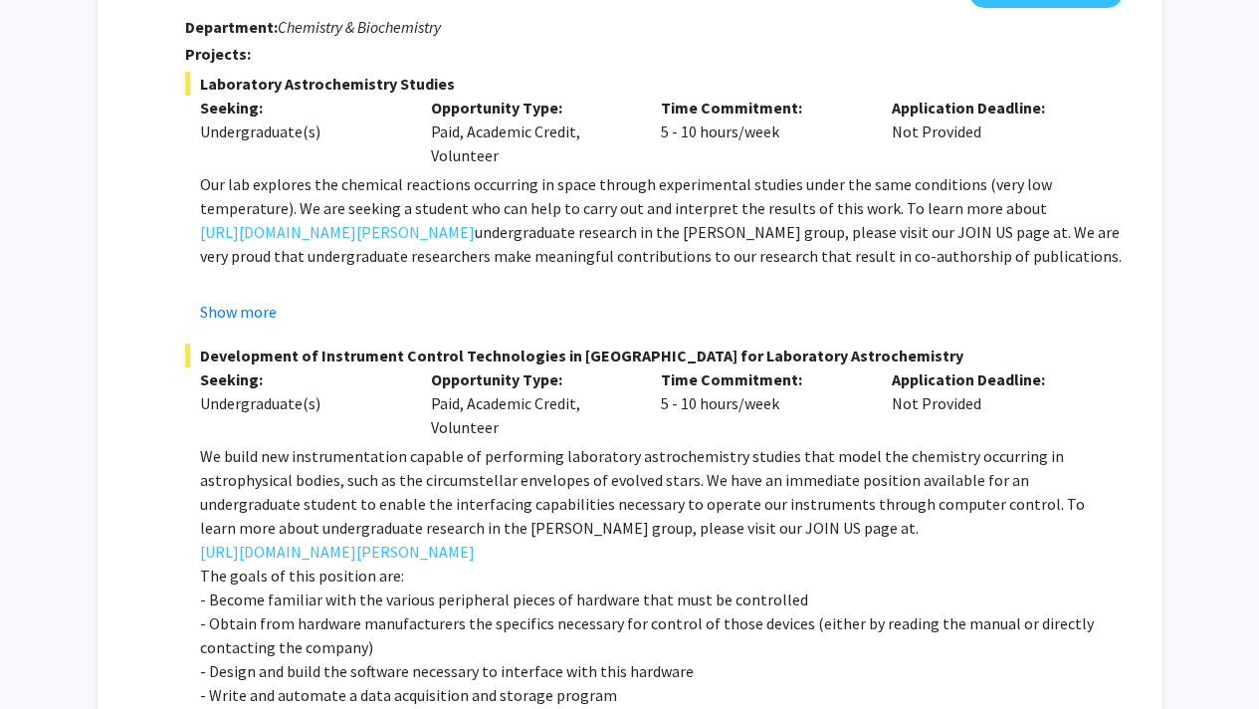
scroll to position [346, 0]
click at [412, 235] on link "[URL][DOMAIN_NAME][PERSON_NAME]" at bounding box center [337, 231] width 275 height 24
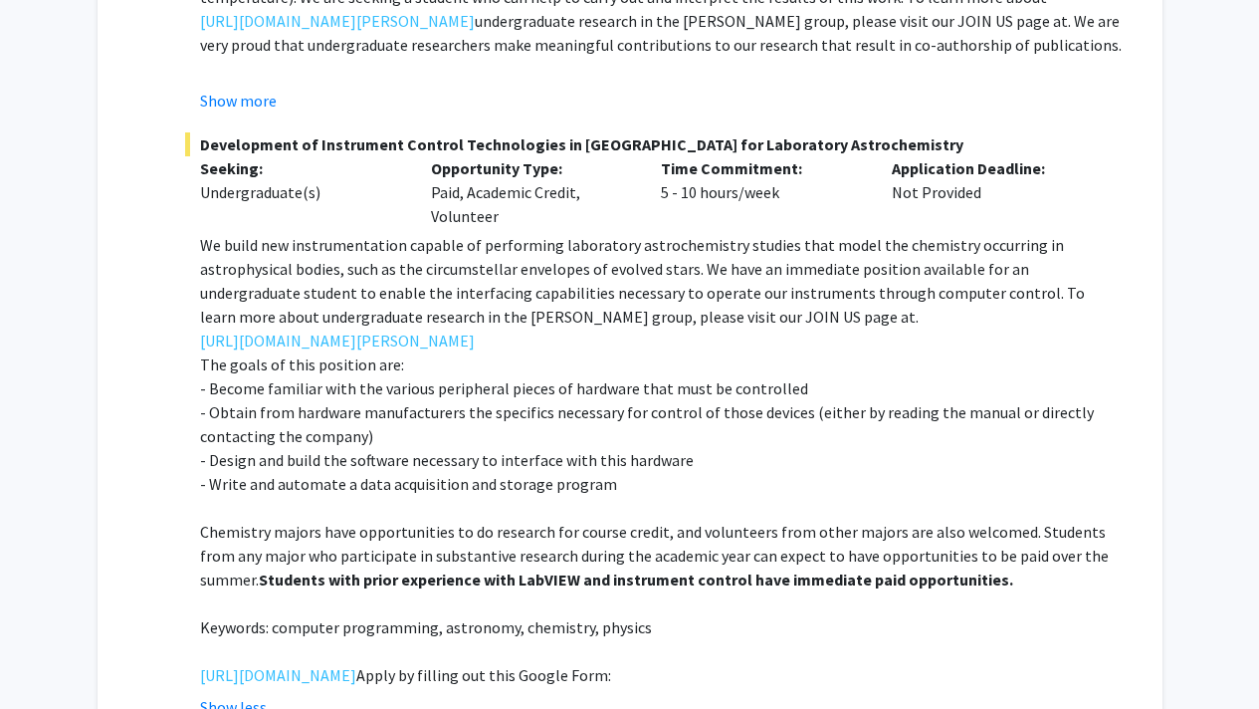
scroll to position [560, 0]
